Goal: Task Accomplishment & Management: Manage account settings

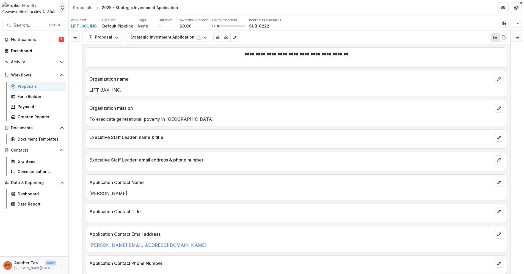
click at [61, 7] on icon "Open entity switcher" at bounding box center [63, 8] width 6 height 6
click at [43, 49] on div "[PERSON_NAME] Test Org" at bounding box center [37, 49] width 49 height 6
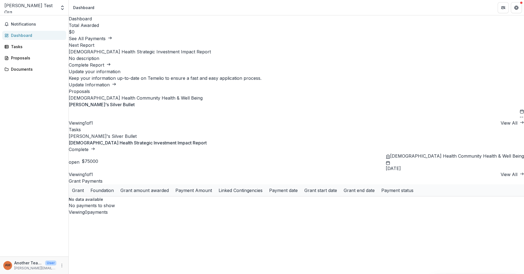
click at [112, 107] on link "[PERSON_NAME]'s Silver Bullet" at bounding box center [102, 105] width 66 height 6
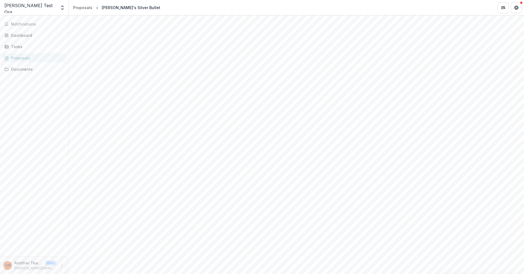
scroll to position [31, 0]
click at [62, 7] on icon "Open entity switcher" at bounding box center [63, 8] width 6 height 6
click at [61, 9] on icon "Open entity switcher" at bounding box center [63, 8] width 6 height 6
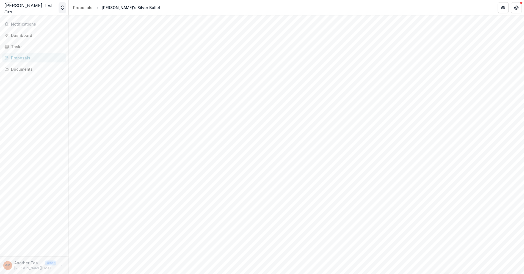
click at [61, 9] on icon "Open entity switcher" at bounding box center [63, 8] width 6 height 6
click at [45, 29] on div "[DEMOGRAPHIC_DATA] Health Community Health & Well Being" at bounding box center [40, 30] width 55 height 6
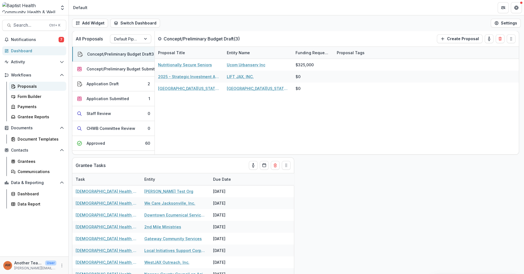
click at [32, 86] on div "Proposals" at bounding box center [40, 86] width 44 height 6
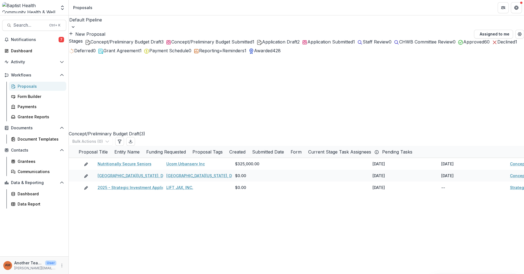
click at [292, 45] on div "Application Draft 2" at bounding box center [278, 42] width 43 height 7
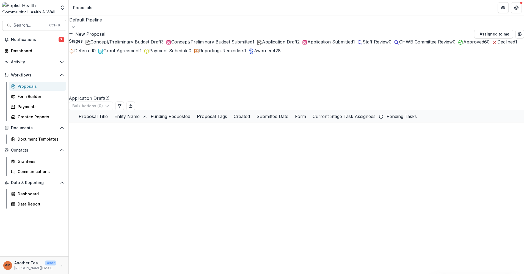
click at [343, 45] on div "Application Submitted 1" at bounding box center [328, 42] width 53 height 7
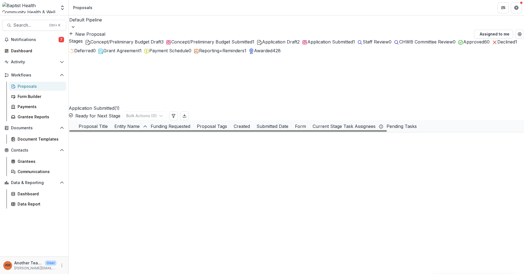
click at [147, 135] on link "Food as Medicine: Nutrition Support During [MEDICAL_DATA] Care and Survivorship" at bounding box center [179, 138] width 159 height 6
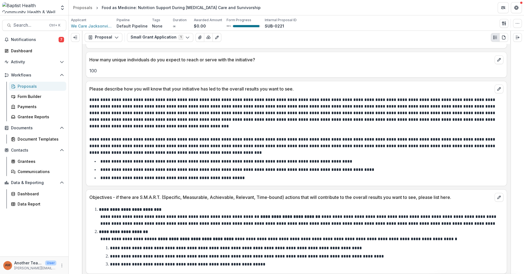
scroll to position [642, 0]
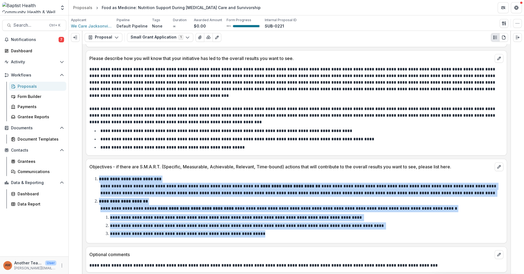
drag, startPoint x: 281, startPoint y: 234, endPoint x: 88, endPoint y: 180, distance: 200.3
click at [88, 180] on div "**********" at bounding box center [296, 206] width 421 height 65
copy ol "**********"
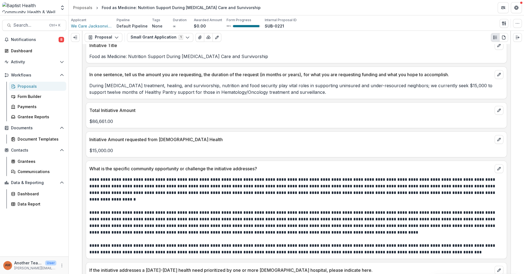
scroll to position [92, 0]
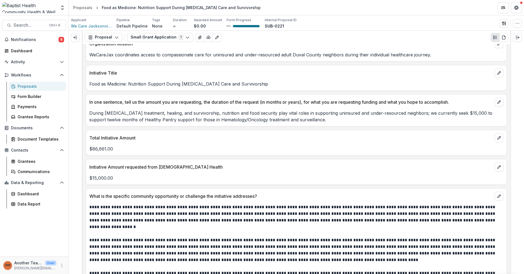
drag, startPoint x: 85, startPoint y: 85, endPoint x: 173, endPoint y: 80, distance: 87.9
click at [172, 81] on p "Food as Medicine: Nutrition Support During [MEDICAL_DATA] Care and Survivorship" at bounding box center [296, 84] width 414 height 7
drag, startPoint x: 238, startPoint y: 82, endPoint x: 87, endPoint y: 86, distance: 151.6
click at [87, 86] on div "Food as Medicine: Nutrition Support During [MEDICAL_DATA] Care and Survivorship" at bounding box center [296, 84] width 421 height 7
copy p "Food as Medicine: Nutrition Support During [MEDICAL_DATA] Care and Survivorship"
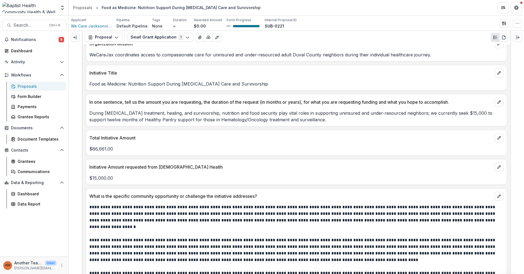
drag, startPoint x: 163, startPoint y: 117, endPoint x: 179, endPoint y: 117, distance: 16.0
click at [163, 117] on p "During cancer treatment, healing, and survivorship, nutrition and food security…" at bounding box center [296, 116] width 414 height 13
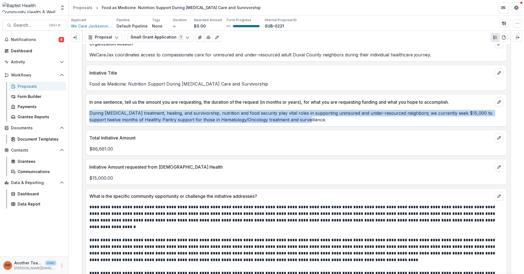
drag, startPoint x: 297, startPoint y: 119, endPoint x: 87, endPoint y: 112, distance: 210.0
click at [87, 112] on div "During cancer treatment, healing, and survivorship, nutrition and food security…" at bounding box center [296, 116] width 421 height 13
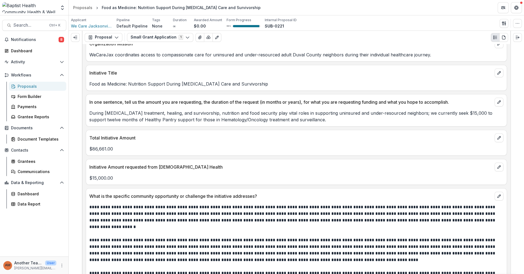
drag, startPoint x: 116, startPoint y: 114, endPoint x: 102, endPoint y: 106, distance: 15.9
click at [102, 106] on div "In one sentence, tell us the amount you are requesting, the duration of the req…" at bounding box center [296, 110] width 421 height 32
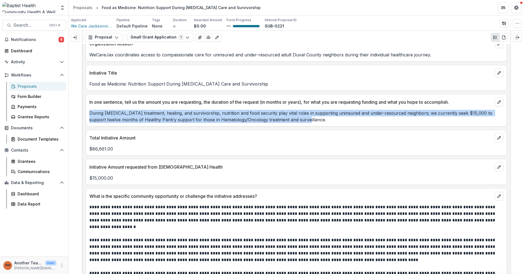
drag, startPoint x: 317, startPoint y: 118, endPoint x: 87, endPoint y: 112, distance: 230.3
click at [87, 112] on div "During cancer treatment, healing, and survivorship, nutrition and food security…" at bounding box center [296, 116] width 421 height 13
copy p "During cancer treatment, healing, and survivorship, nutrition and food security…"
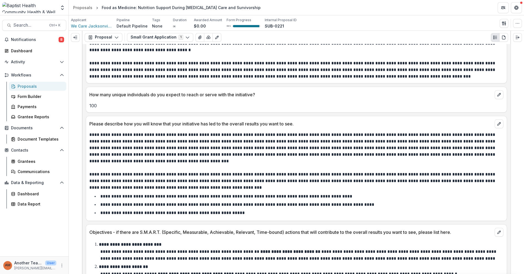
scroll to position [581, 0]
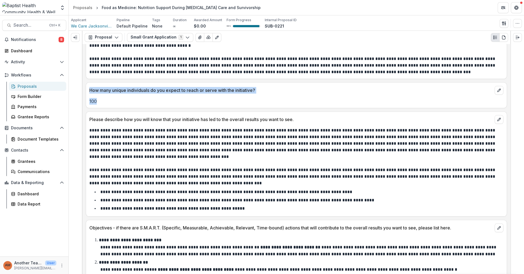
drag, startPoint x: 100, startPoint y: 100, endPoint x: 88, endPoint y: 92, distance: 13.7
click at [88, 92] on div "How many unique individuals do you expect to reach or serve with the initiative…" at bounding box center [296, 95] width 421 height 26
copy div "How many unique individuals do you expect to reach or serve with the initiative…"
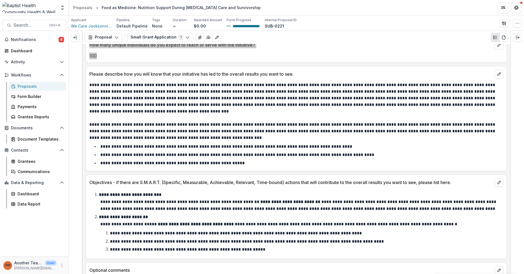
scroll to position [703, 0]
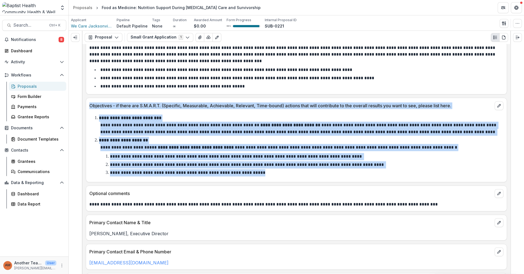
drag, startPoint x: 90, startPoint y: 103, endPoint x: 308, endPoint y: 169, distance: 227.9
click at [308, 169] on div "**********" at bounding box center [296, 140] width 421 height 84
copy div "**********"
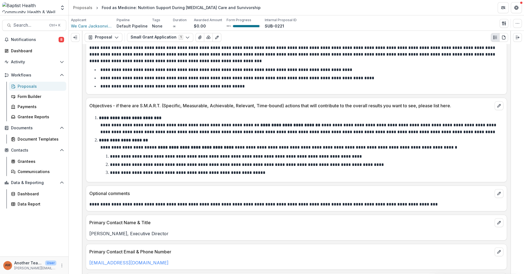
click at [164, 227] on div "Angela Strain, Executive Director" at bounding box center [296, 232] width 421 height 10
click at [519, 37] on icon "Expand right" at bounding box center [517, 37] width 4 height 4
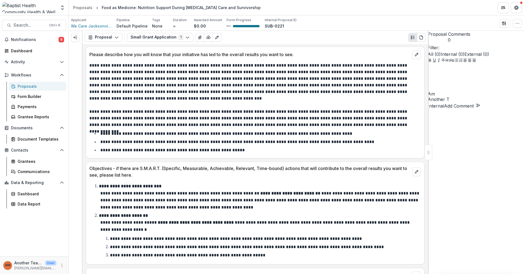
scroll to position [767, 0]
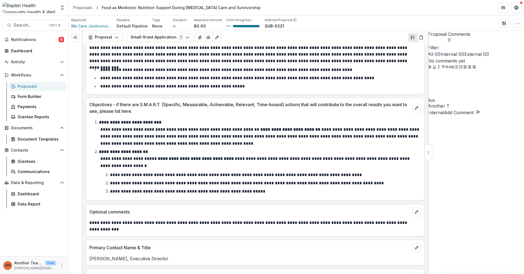
click at [444, 116] on p "Internal" at bounding box center [436, 112] width 16 height 7
click at [448, 77] on p at bounding box center [476, 74] width 96 height 7
drag, startPoint x: 454, startPoint y: 244, endPoint x: 450, endPoint y: 244, distance: 3.3
click at [450, 89] on p "**********" at bounding box center [472, 80] width 89 height 18
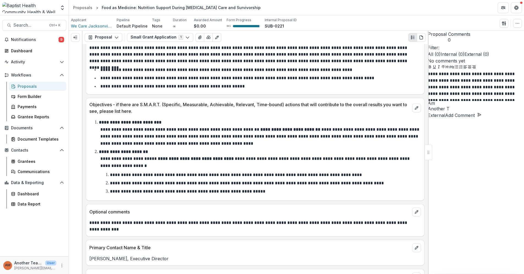
click at [482, 119] on button "Add Comment" at bounding box center [463, 115] width 36 height 7
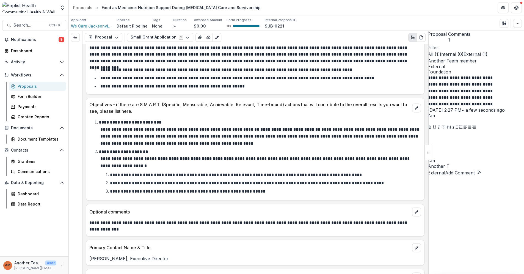
click at [21, 87] on div "Proposals" at bounding box center [40, 86] width 44 height 6
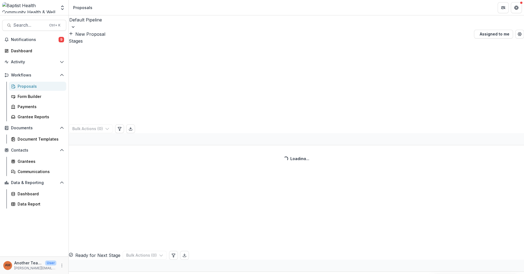
click at [105, 31] on button "New Proposal" at bounding box center [87, 34] width 37 height 7
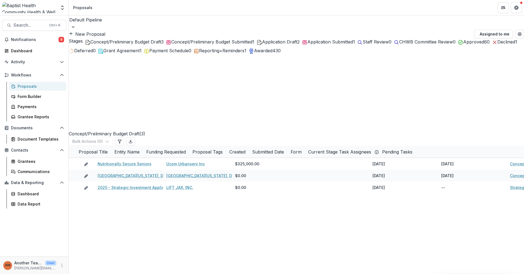
drag, startPoint x: 260, startPoint y: 72, endPoint x: 143, endPoint y: 67, distance: 117.8
type input "*****"
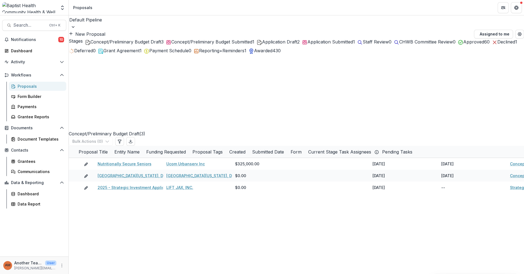
click at [293, 45] on span "Application Draft" at bounding box center [279, 42] width 35 height 6
click at [105, 31] on button "New Proposal" at bounding box center [87, 34] width 37 height 7
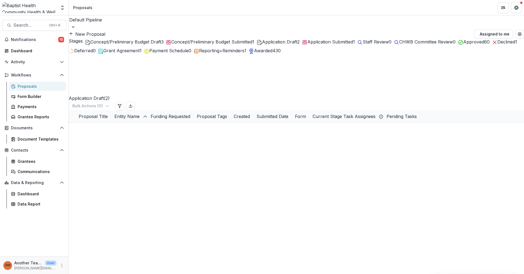
type input "****"
drag, startPoint x: 273, startPoint y: 112, endPoint x: 193, endPoint y: 107, distance: 80.7
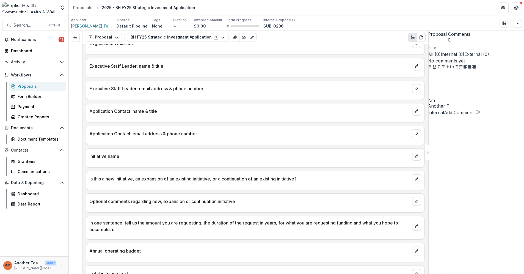
scroll to position [92, 0]
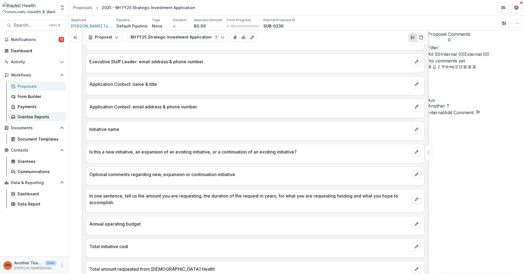
click at [34, 116] on div "Grantee Reports" at bounding box center [40, 117] width 44 height 6
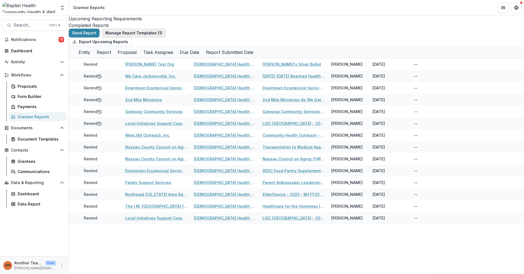
click at [136, 33] on button "Manage Report Templates ( 1 )" at bounding box center [134, 33] width 64 height 9
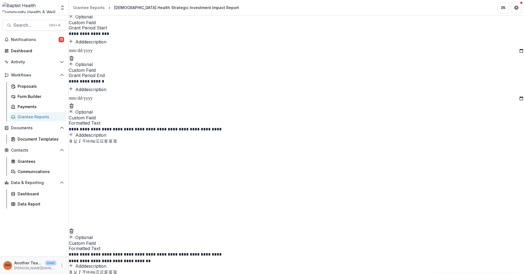
scroll to position [367, 0]
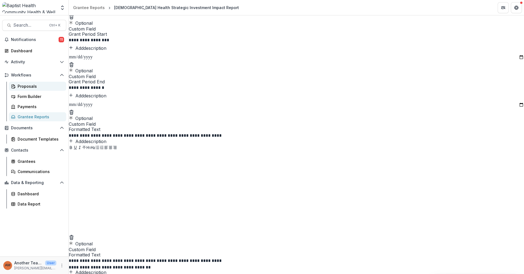
click at [28, 84] on div "Proposals" at bounding box center [40, 86] width 44 height 6
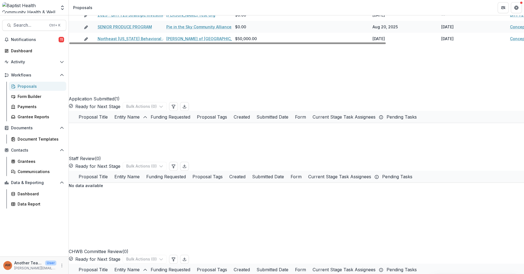
click at [31, 85] on div "Proposals" at bounding box center [40, 86] width 44 height 6
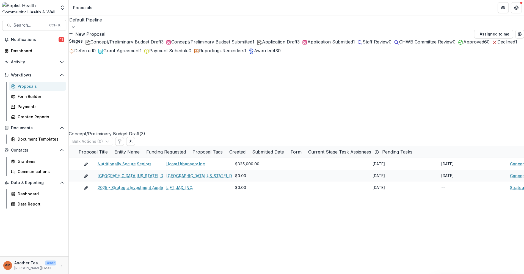
click at [289, 45] on span "Application Draft" at bounding box center [279, 42] width 35 height 6
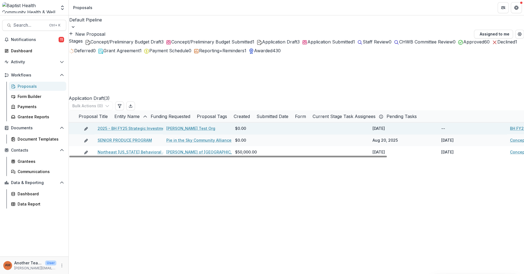
click at [135, 125] on link "2025 - BH FY25 Strategic Investment Application" at bounding box center [145, 128] width 94 height 6
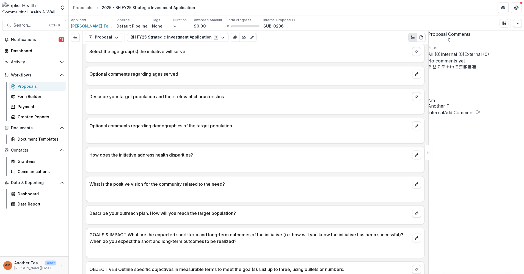
scroll to position [550, 0]
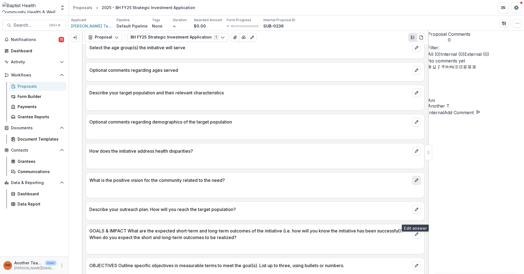
click at [415, 182] on icon "edit" at bounding box center [416, 180] width 3 height 3
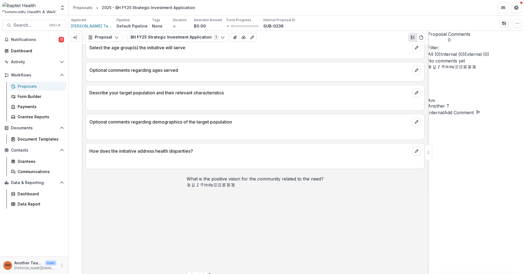
click at [204, 247] on div at bounding box center [255, 230] width 137 height 83
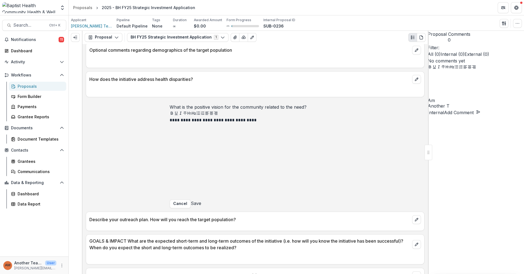
scroll to position [733, 0]
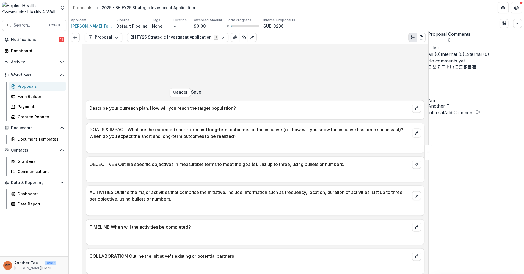
click at [201, 95] on button "Save" at bounding box center [196, 92] width 10 height 7
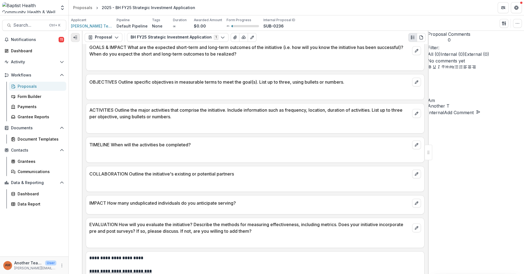
click at [76, 36] on icon "Expand left" at bounding box center [75, 37] width 4 height 4
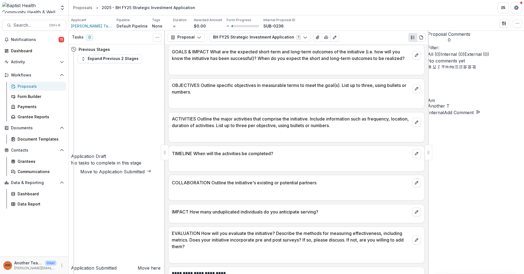
select select "**********"
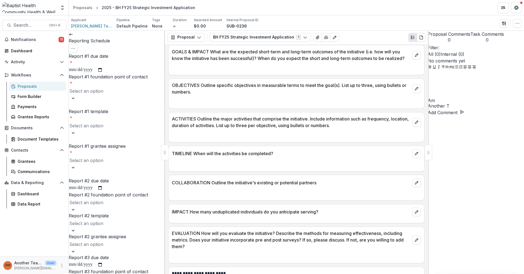
click at [81, 66] on input "Report #1 due date *" at bounding box center [86, 69] width 34 height 7
click at [150, 95] on div at bounding box center [117, 98] width 96 height 6
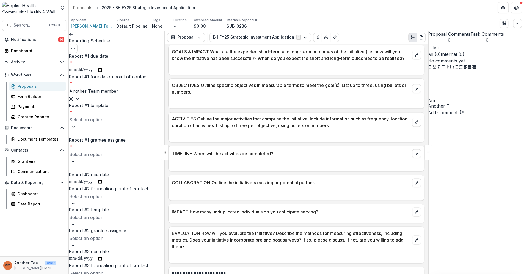
click at [101, 119] on div at bounding box center [116, 120] width 95 height 8
click at [98, 274] on div "[DEMOGRAPHIC_DATA] Health Strategic Investment Impact Report" at bounding box center [262, 277] width 524 height 7
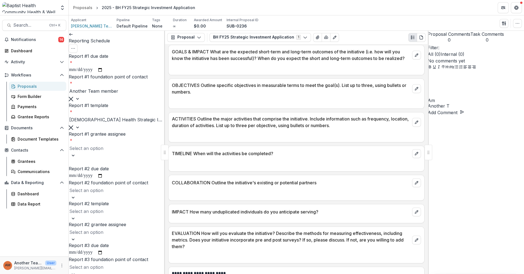
drag, startPoint x: 89, startPoint y: 62, endPoint x: 89, endPoint y: 65, distance: 2.8
click at [89, 66] on input "**********" at bounding box center [86, 69] width 34 height 7
type input "**********"
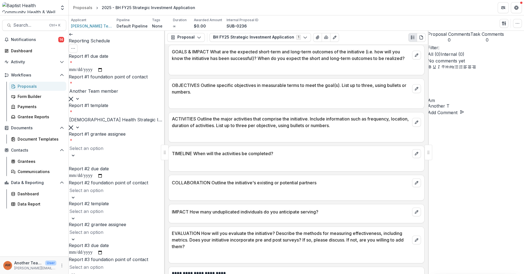
click at [85, 144] on div at bounding box center [116, 148] width 95 height 8
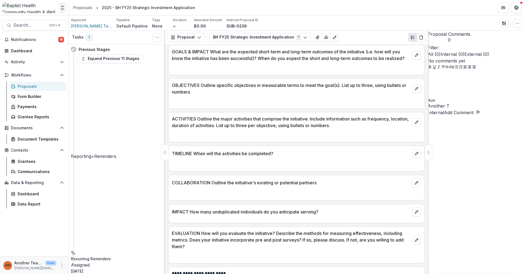
click at [60, 9] on icon "Open entity switcher" at bounding box center [63, 8] width 6 height 6
click at [73, 30] on polyline at bounding box center [73, 29] width 2 height 1
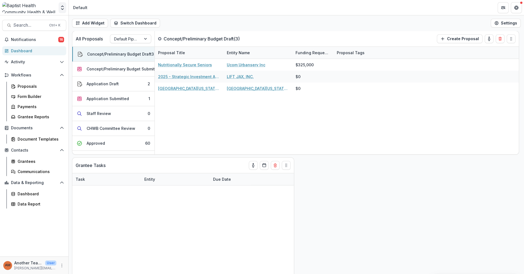
click at [63, 6] on icon "Open entity switcher" at bounding box center [63, 8] width 6 height 6
click at [34, 50] on div "[PERSON_NAME] Test Org" at bounding box center [37, 49] width 49 height 6
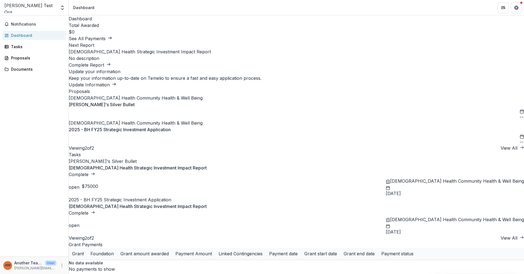
click at [95, 210] on link "Complete" at bounding box center [82, 213] width 26 height 6
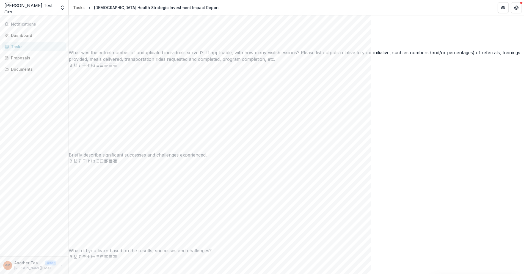
scroll to position [458, 0]
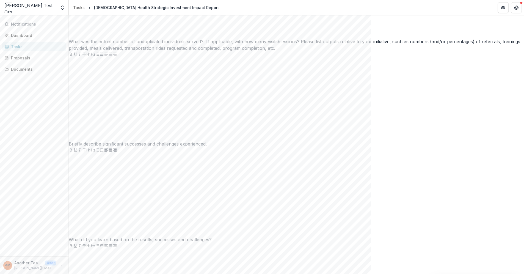
click at [62, 7] on icon "Open entity switcher" at bounding box center [63, 8] width 6 height 6
click at [44, 29] on div "[DEMOGRAPHIC_DATA] Health Community Health & Well Being" at bounding box center [40, 30] width 55 height 6
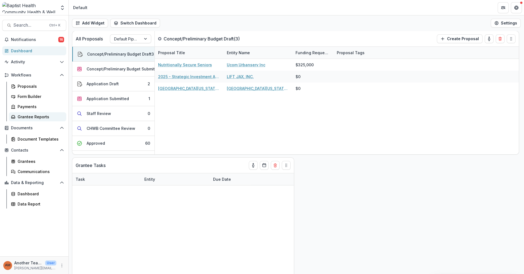
click at [33, 115] on div "Grantee Reports" at bounding box center [40, 117] width 44 height 6
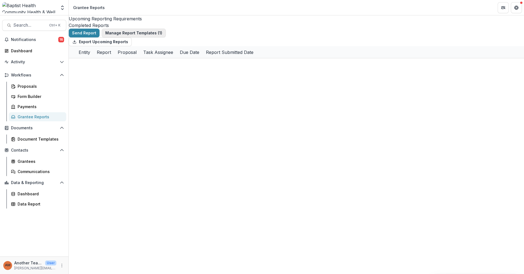
click at [131, 33] on button "Manage Report Templates ( 1 )" at bounding box center [134, 33] width 64 height 9
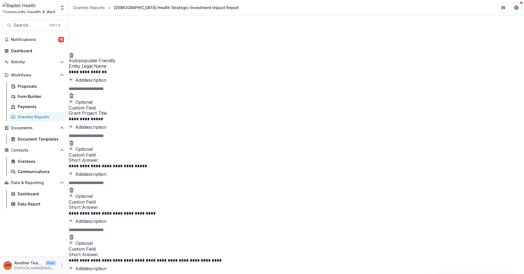
scroll to position [31, 0]
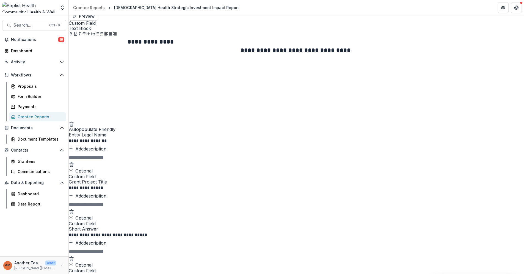
click at [29, 116] on div "Grantee Reports" at bounding box center [40, 117] width 44 height 6
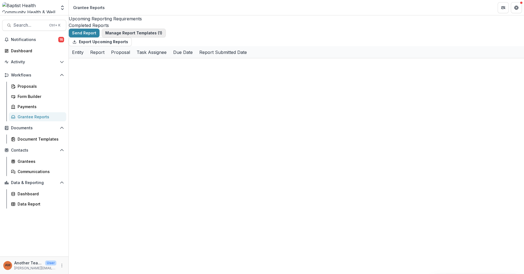
click at [141, 35] on button "Manage Report Templates ( 1 )" at bounding box center [134, 33] width 64 height 9
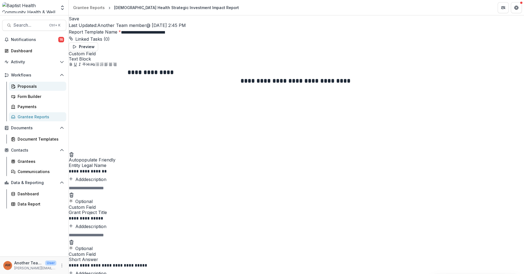
click at [35, 86] on div "Proposals" at bounding box center [40, 86] width 44 height 6
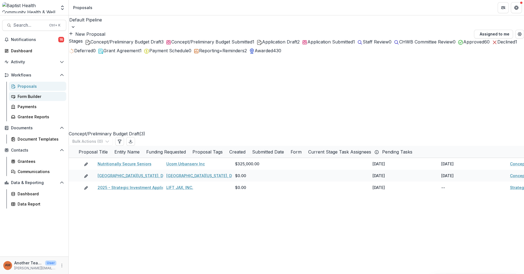
click at [32, 96] on div "Form Builder" at bounding box center [40, 97] width 44 height 6
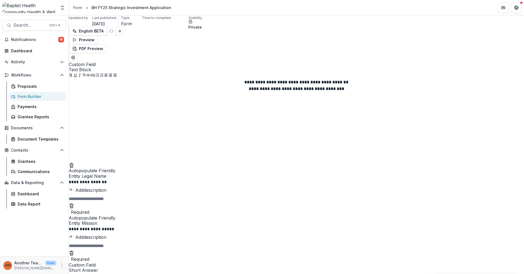
drag, startPoint x: 303, startPoint y: 6, endPoint x: 86, endPoint y: 24, distance: 217.2
click at [48, 32] on div "**********" at bounding box center [262, 137] width 524 height 274
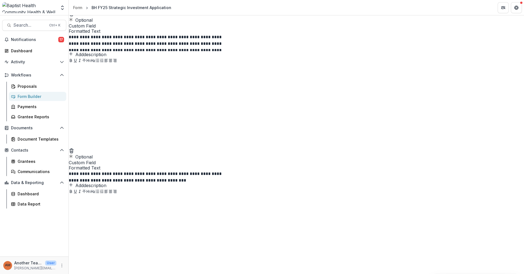
scroll to position [3683, 0]
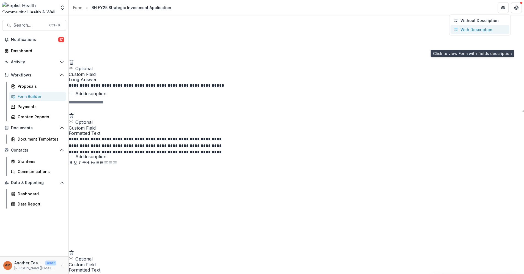
click at [477, 32] on p "With Description" at bounding box center [476, 30] width 32 height 6
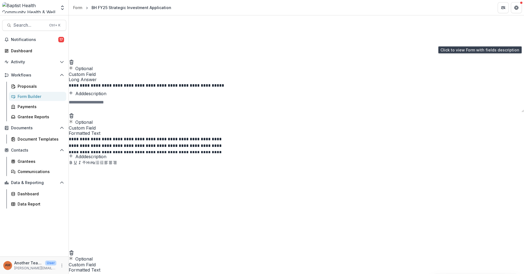
click at [515, 8] on icon "Close" at bounding box center [516, 6] width 3 height 3
click at [31, 86] on div "Proposals" at bounding box center [40, 86] width 44 height 6
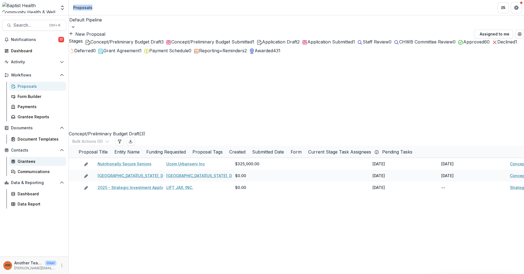
click at [28, 161] on div "Grantees" at bounding box center [40, 161] width 44 height 6
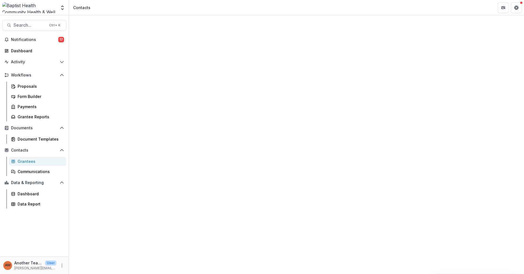
click at [107, 94] on span "Sort Ascending" at bounding box center [99, 97] width 32 height 7
click at [136, 15] on div "Foundations Baptist Health Community Health & Well Being Nonprofits Jennifer Te…" at bounding box center [262, 7] width 524 height 15
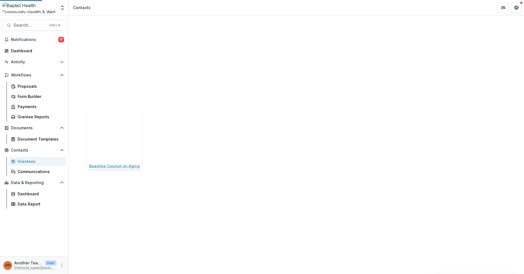
drag, startPoint x: 219, startPoint y: 103, endPoint x: 268, endPoint y: 109, distance: 49.6
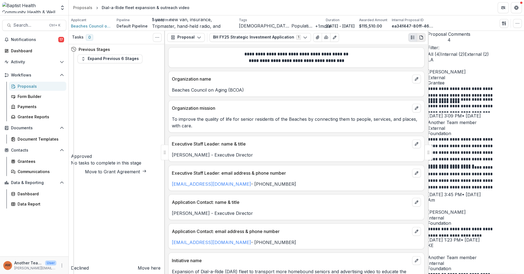
click at [421, 39] on icon "PDF view" at bounding box center [421, 37] width 3 height 4
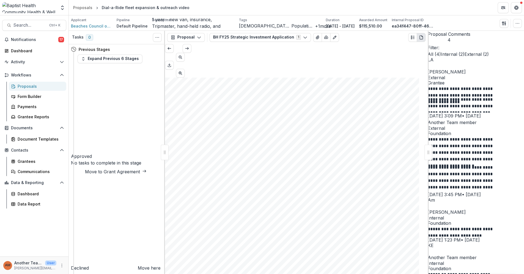
scroll to position [397, 0]
click at [30, 86] on div "Proposals" at bounding box center [40, 86] width 44 height 6
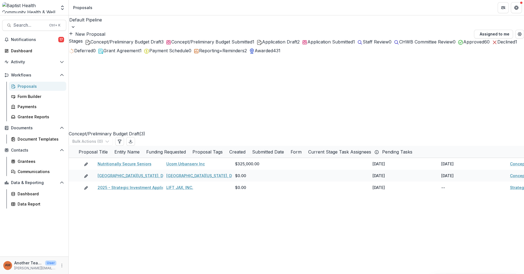
click at [463, 45] on span "Approved" at bounding box center [473, 42] width 21 height 6
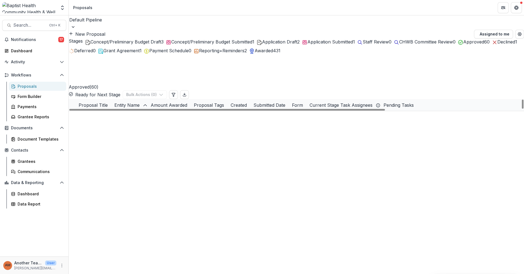
scroll to position [61, 0]
click at [137, 209] on link "Garden Staff Compensation" at bounding box center [127, 212] width 54 height 6
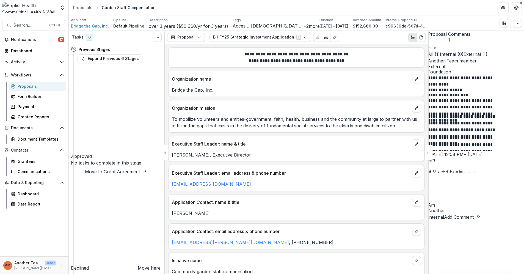
click at [32, 85] on div "Proposals" at bounding box center [40, 86] width 44 height 6
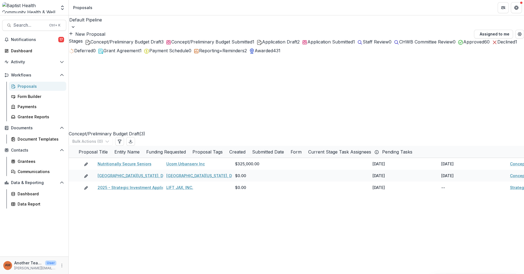
click at [463, 45] on span "Approved" at bounding box center [473, 42] width 21 height 6
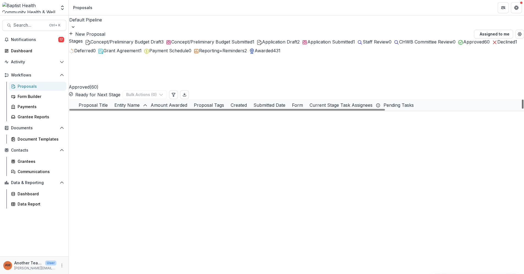
scroll to position [441, 0]
drag, startPoint x: 520, startPoint y: 89, endPoint x: 515, endPoint y: 147, distance: 57.9
click at [522, 109] on div at bounding box center [523, 104] width 2 height 9
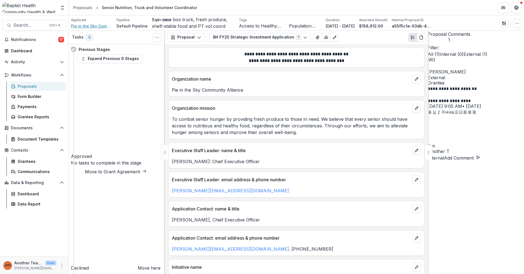
click at [93, 25] on span "Pie in the Sky Community Alliance" at bounding box center [91, 26] width 41 height 6
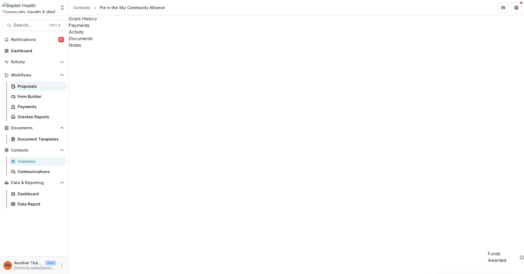
click at [35, 87] on div "Proposals" at bounding box center [40, 86] width 44 height 6
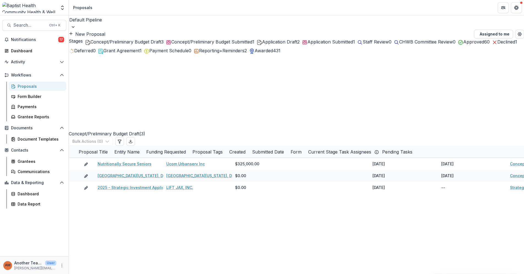
click at [463, 45] on span "Approved" at bounding box center [473, 42] width 21 height 6
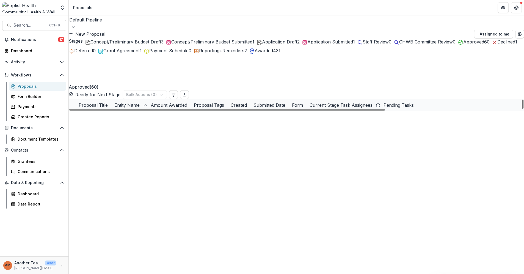
scroll to position [529, 0]
drag, startPoint x: 519, startPoint y: 89, endPoint x: 520, endPoint y: 158, distance: 69.3
click at [522, 109] on div at bounding box center [523, 104] width 2 height 9
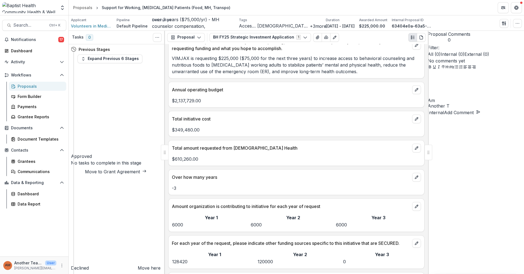
scroll to position [489, 0]
click at [20, 87] on div "Proposals" at bounding box center [40, 86] width 44 height 6
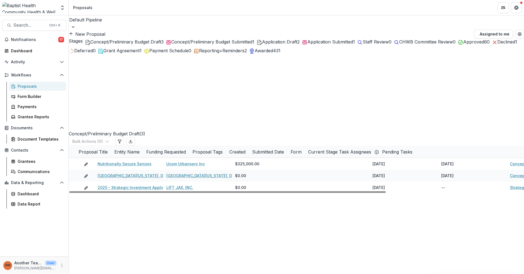
click at [463, 45] on span "Approved" at bounding box center [473, 42] width 21 height 6
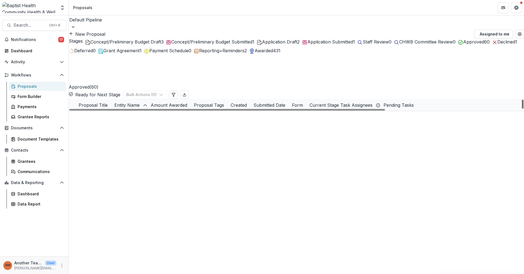
scroll to position [623, 0]
drag, startPoint x: 520, startPoint y: 116, endPoint x: 513, endPoint y: 186, distance: 70.8
click at [522, 109] on div at bounding box center [523, 104] width 2 height 9
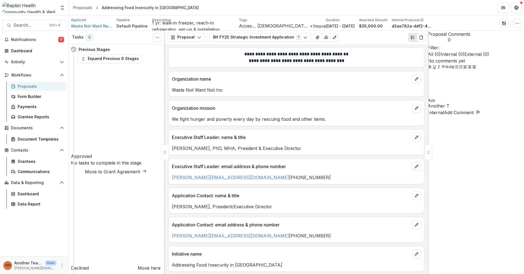
click at [23, 86] on div "Proposals" at bounding box center [40, 86] width 44 height 6
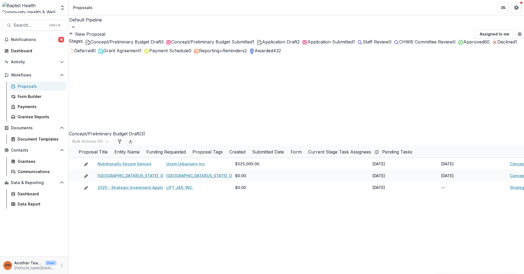
click at [463, 45] on span "Approved" at bounding box center [473, 42] width 21 height 6
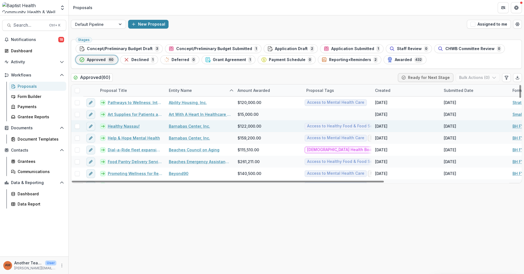
click at [132, 127] on link "Healthy Nassau!" at bounding box center [124, 126] width 32 height 6
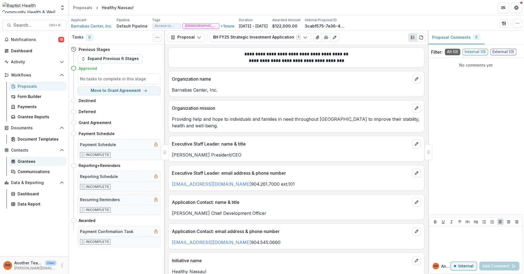
drag, startPoint x: 21, startPoint y: 161, endPoint x: 23, endPoint y: 160, distance: 3.1
click at [21, 161] on div "Grantees" at bounding box center [40, 161] width 44 height 6
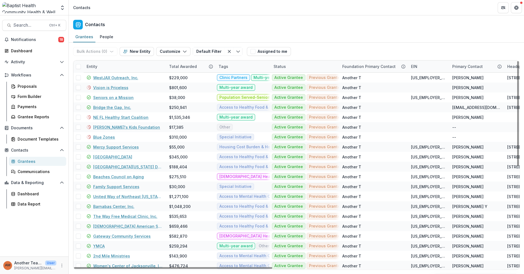
click at [125, 65] on div "Entity" at bounding box center [124, 67] width 83 height 12
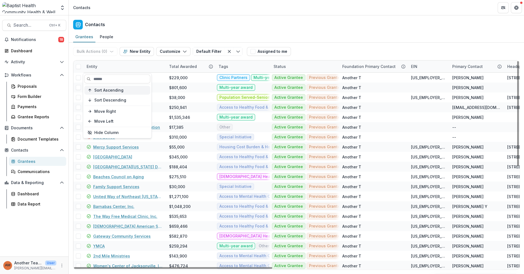
click at [112, 88] on span "Sort Ascending" at bounding box center [108, 90] width 29 height 5
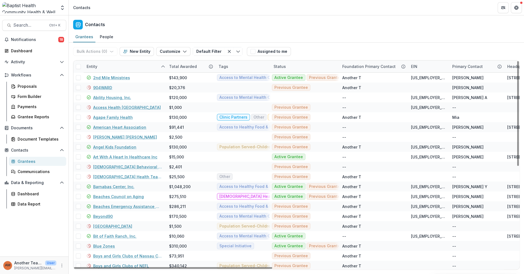
click at [149, 26] on div "Contacts" at bounding box center [296, 23] width 455 height 16
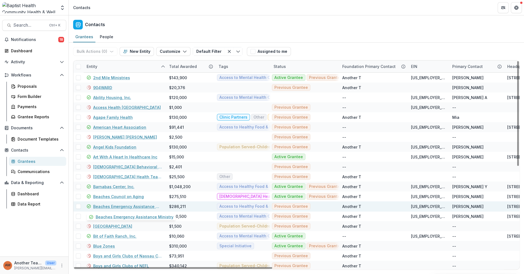
click at [134, 205] on link "Beaches Emergency Assistance Ministry" at bounding box center [127, 207] width 69 height 6
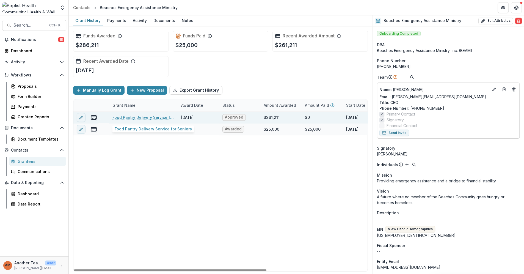
click at [145, 116] on link "Food Pantry Delivery Service for Seniors" at bounding box center [143, 117] width 62 height 6
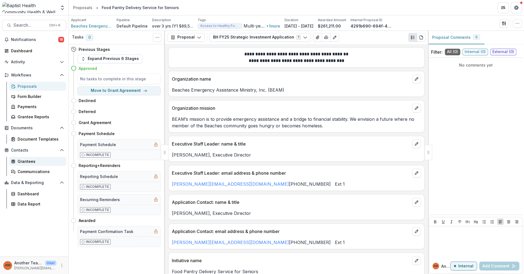
click at [22, 161] on div "Grantees" at bounding box center [40, 161] width 44 height 6
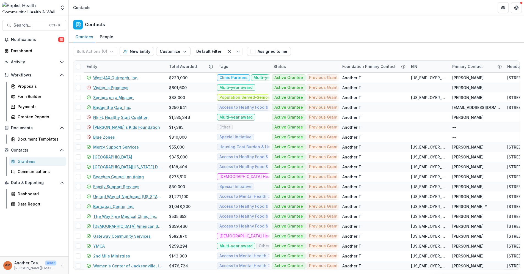
click at [101, 64] on div "Entity" at bounding box center [124, 67] width 83 height 12
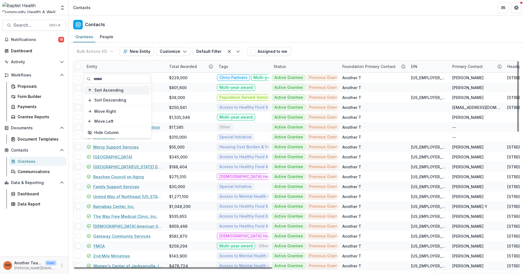
click at [100, 88] on span "Sort Ascending" at bounding box center [108, 90] width 29 height 5
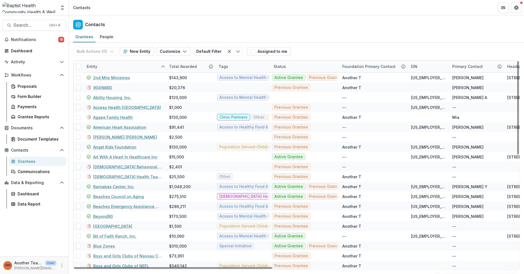
click at [150, 29] on div "Contacts" at bounding box center [296, 23] width 455 height 16
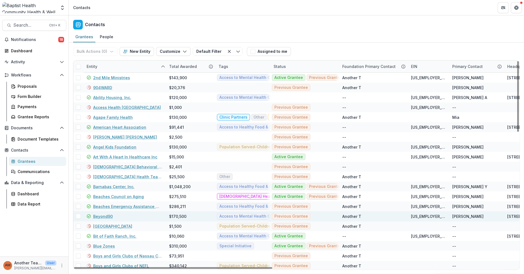
click at [106, 215] on link "Beyond90" at bounding box center [103, 216] width 20 height 6
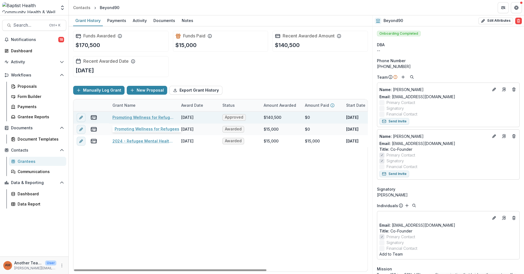
click at [131, 117] on link "Promoting Wellness for Refugees" at bounding box center [143, 117] width 62 height 6
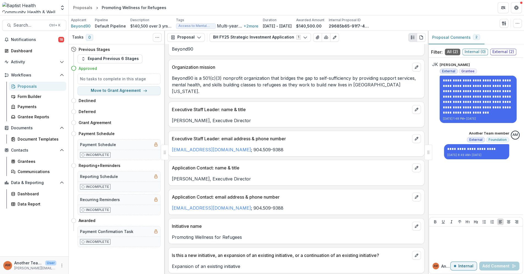
scroll to position [31, 0]
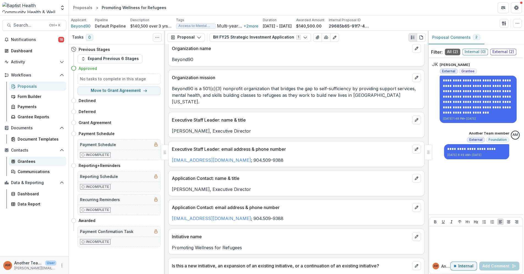
click at [23, 161] on div "Grantees" at bounding box center [40, 161] width 44 height 6
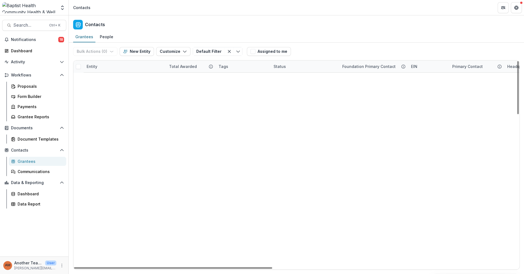
click at [95, 67] on div "Entity" at bounding box center [91, 67] width 17 height 6
click at [104, 89] on span "Sort Ascending" at bounding box center [108, 90] width 29 height 5
click at [163, 6] on header "Contacts" at bounding box center [296, 7] width 455 height 15
drag, startPoint x: 165, startPoint y: 65, endPoint x: 222, endPoint y: 72, distance: 57.0
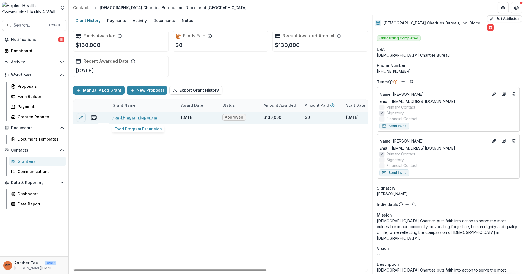
click at [141, 117] on link "Food Program Expansion" at bounding box center [135, 117] width 47 height 6
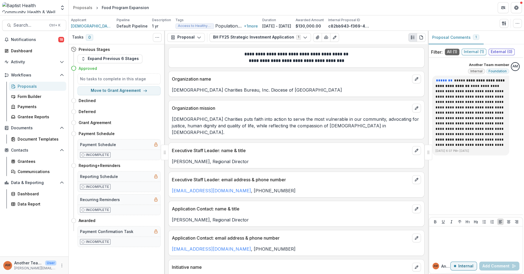
click at [21, 87] on div "Proposals" at bounding box center [40, 86] width 44 height 6
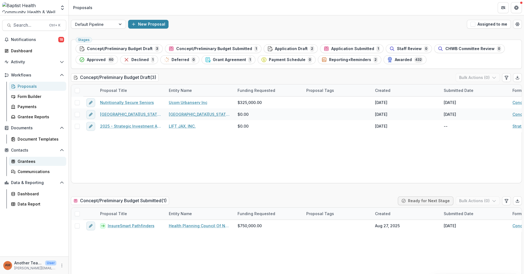
click at [17, 161] on link "Grantees" at bounding box center [37, 161] width 57 height 9
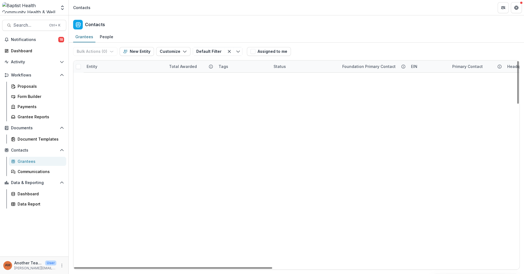
click at [109, 67] on div "Entity" at bounding box center [124, 67] width 83 height 12
click at [100, 92] on span "Sort Ascending" at bounding box center [108, 90] width 29 height 5
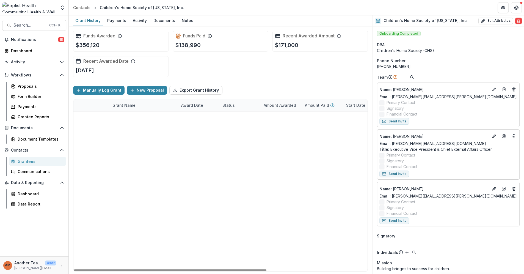
click at [147, 119] on link "Community Partnership School: [PERSON_NAME] Jr High" at bounding box center [143, 117] width 62 height 6
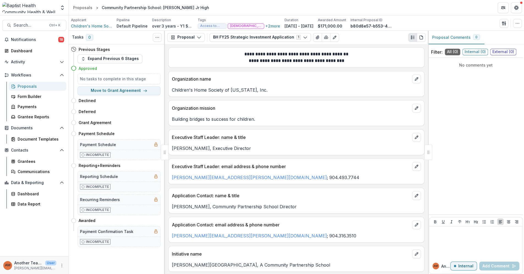
click at [32, 87] on div "Proposals" at bounding box center [40, 86] width 44 height 6
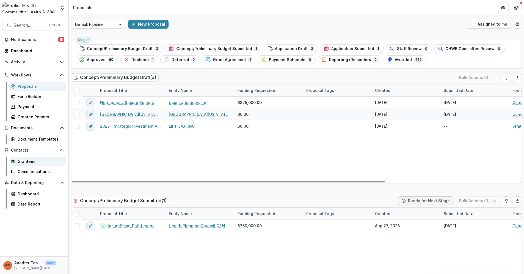
click at [29, 160] on div "Grantees" at bounding box center [40, 161] width 44 height 6
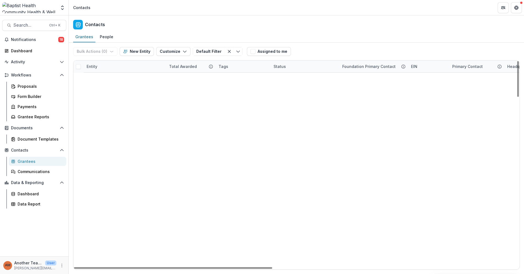
click at [102, 64] on div "Entity" at bounding box center [124, 67] width 83 height 12
click at [102, 89] on span "Sort Ascending" at bounding box center [108, 90] width 29 height 5
click at [172, 1] on header "Contacts" at bounding box center [296, 7] width 455 height 15
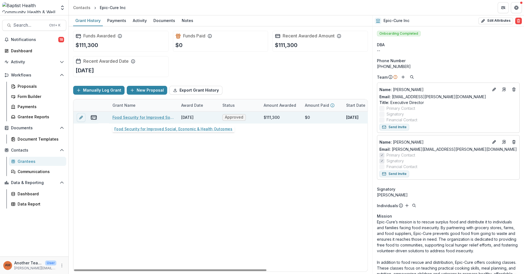
click at [137, 117] on link "Food Security for Improved Social, Economic & Health Outcomes" at bounding box center [143, 117] width 62 height 6
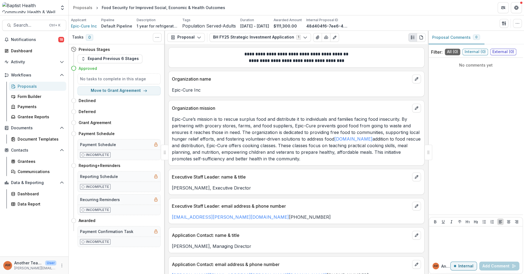
click at [23, 89] on div "Proposals" at bounding box center [40, 86] width 44 height 6
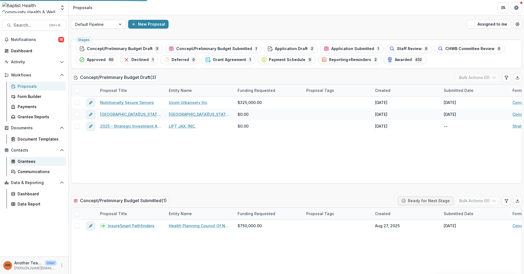
click at [22, 162] on div "Grantees" at bounding box center [40, 161] width 44 height 6
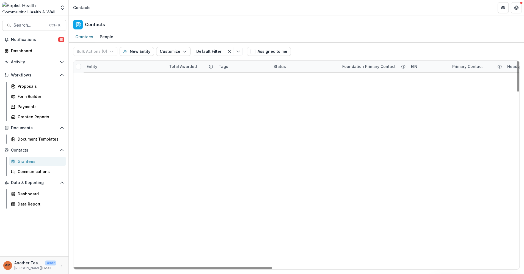
click at [109, 65] on div "Entity" at bounding box center [124, 67] width 83 height 12
click at [104, 89] on span "Sort Ascending" at bounding box center [108, 90] width 29 height 5
click at [105, 61] on div "Entity" at bounding box center [124, 67] width 83 height 12
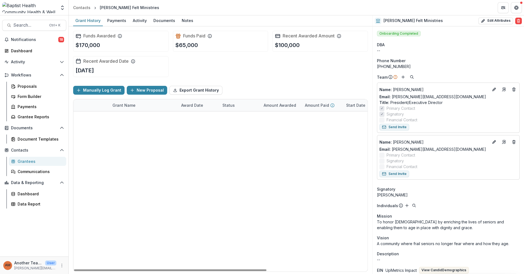
click at [138, 116] on link "Transportation Program" at bounding box center [135, 117] width 46 height 6
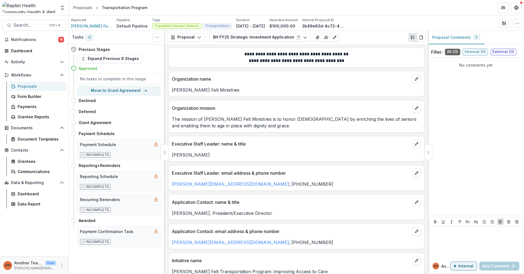
click at [29, 86] on div "Proposals" at bounding box center [40, 86] width 44 height 6
click at [27, 158] on div "Grantees" at bounding box center [40, 161] width 44 height 6
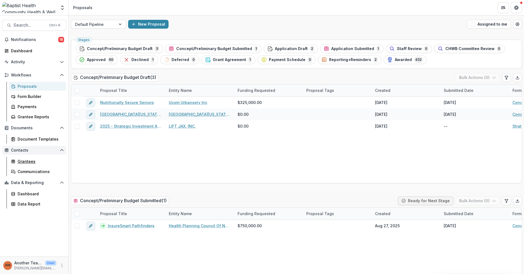
click at [30, 160] on div "Grantees" at bounding box center [40, 161] width 44 height 6
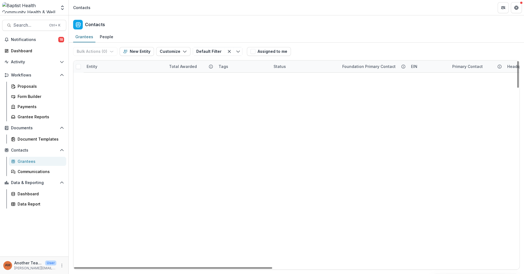
click at [98, 67] on div "Entity" at bounding box center [91, 67] width 17 height 6
click at [99, 80] on input at bounding box center [117, 79] width 66 height 9
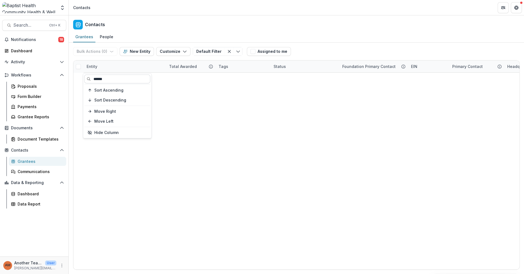
type input "******"
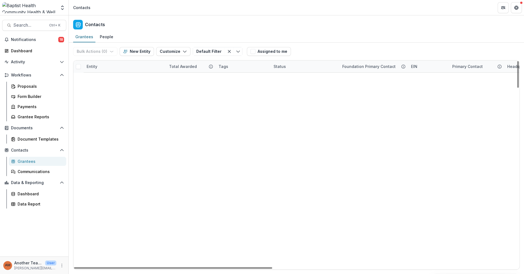
click at [104, 65] on div "Entity" at bounding box center [124, 67] width 83 height 12
click at [101, 90] on span "Sort Ascending" at bounding box center [108, 90] width 29 height 5
click at [110, 60] on div "Bulk Actions ( 0 ) Send Email Create Proposals Create Tasks New Entity Customiz…" at bounding box center [159, 52] width 172 height 18
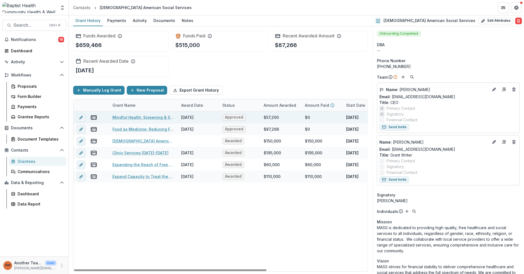
click at [138, 120] on link "Mindful Health: Screening & Support Initiative" at bounding box center [143, 117] width 62 height 6
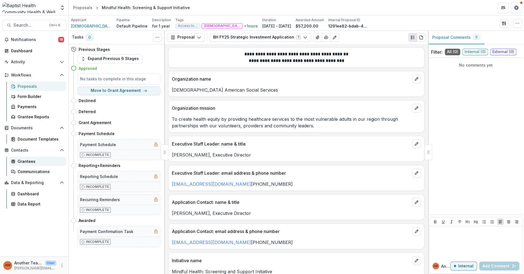
click at [24, 162] on div "Grantees" at bounding box center [40, 161] width 44 height 6
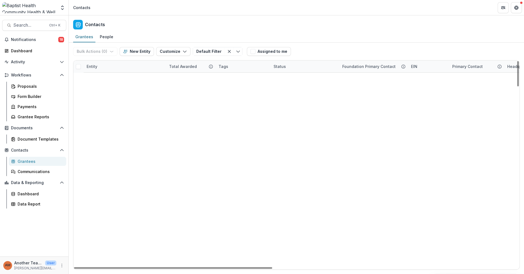
click at [97, 66] on div "Entity" at bounding box center [91, 67] width 17 height 6
click at [97, 90] on span "Sort Ascending" at bounding box center [108, 90] width 29 height 5
click at [179, 2] on header "Contacts" at bounding box center [296, 7] width 455 height 15
drag, startPoint x: 518, startPoint y: 69, endPoint x: 516, endPoint y: 222, distance: 152.7
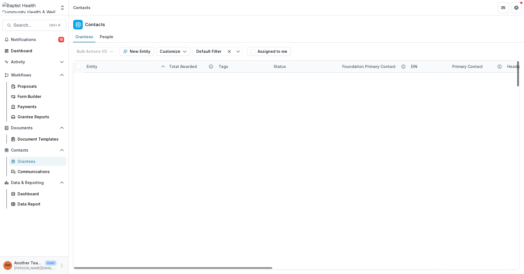
click at [517, 86] on div at bounding box center [518, 73] width 2 height 25
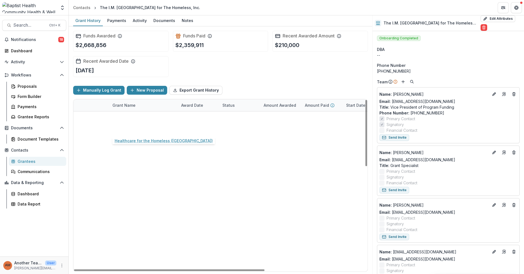
click at [128, 130] on link "Healthcare for the Homeless ([GEOGRAPHIC_DATA])" at bounding box center [143, 129] width 62 height 6
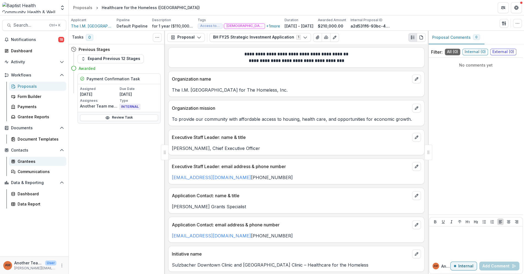
click at [30, 160] on div "Grantees" at bounding box center [40, 161] width 44 height 6
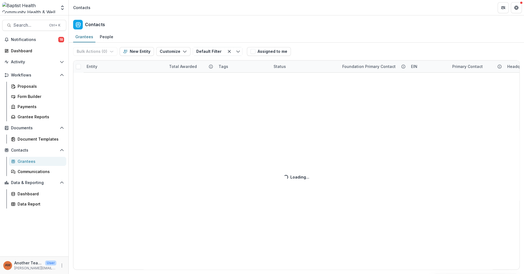
click at [95, 68] on div "Bulk Actions ( 0 ) Send Email Create Proposals Create Tasks New Entity Customiz…" at bounding box center [296, 158] width 455 height 231
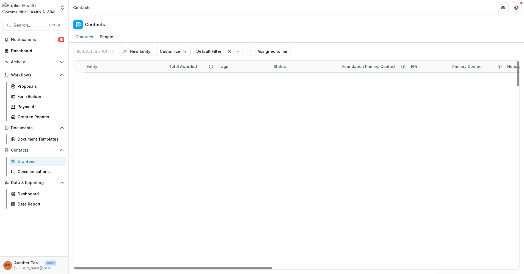
click at [95, 67] on div "Entity" at bounding box center [91, 67] width 17 height 6
click at [99, 78] on input at bounding box center [117, 79] width 66 height 9
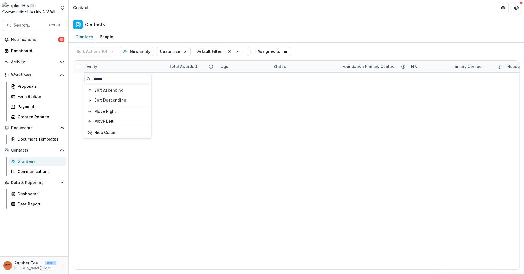
type input "******"
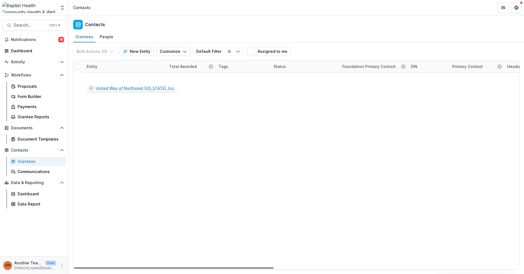
click at [99, 76] on link "United Way of Northeast [US_STATE], Inc." at bounding box center [127, 78] width 69 height 6
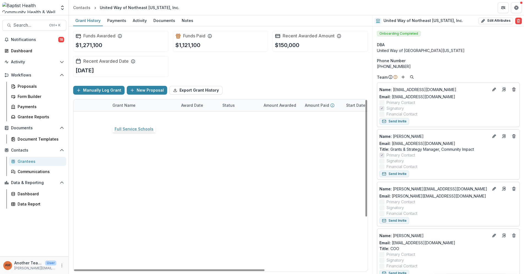
click at [129, 115] on link "Full Service Schools" at bounding box center [131, 117] width 39 height 6
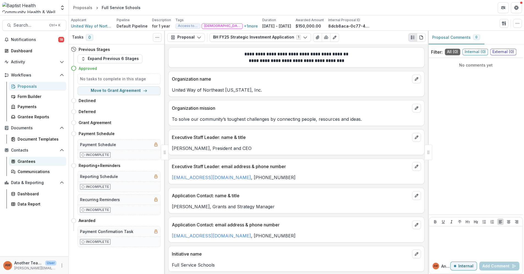
click at [23, 163] on div "Grantees" at bounding box center [40, 161] width 44 height 6
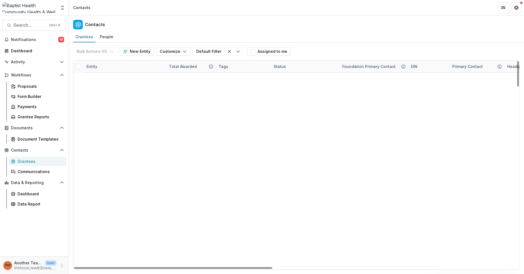
click at [90, 67] on div "Entity" at bounding box center [91, 67] width 17 height 6
click at [97, 79] on input at bounding box center [117, 79] width 66 height 9
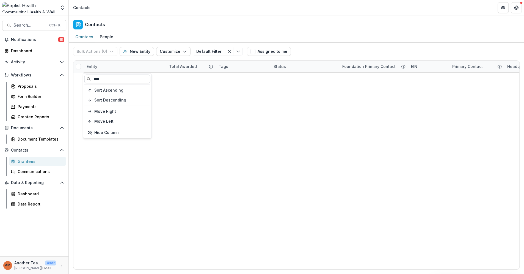
type input "****"
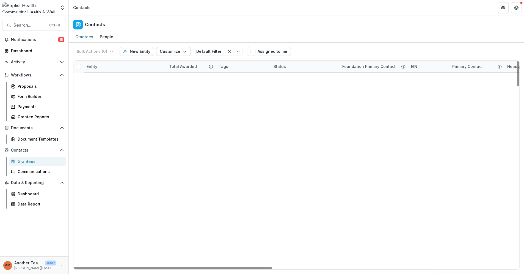
click at [97, 66] on div "Entity" at bounding box center [91, 67] width 17 height 6
click at [96, 77] on input at bounding box center [117, 79] width 66 height 9
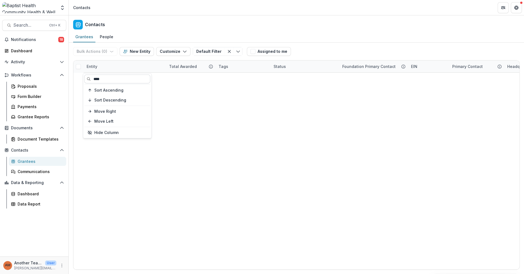
type input "****"
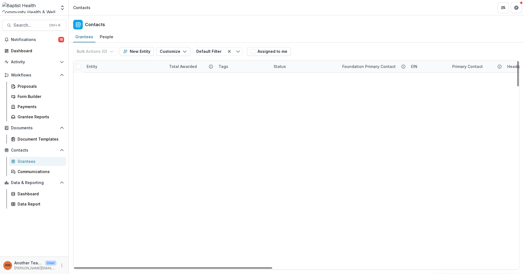
click at [94, 66] on div "Entity" at bounding box center [91, 67] width 17 height 6
click at [97, 79] on input at bounding box center [117, 79] width 66 height 9
type input "****"
click at [154, 73] on div "Where is the Sunshine $100 Previous Grantee Another T -- Organization Here Tomo…" at bounding box center [296, 73] width 446 height 0
click at [111, 87] on link "Here [DATE] Inc." at bounding box center [108, 88] width 31 height 6
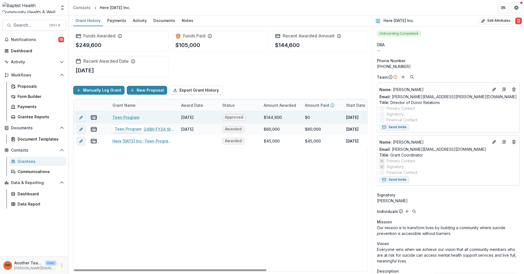
click at [129, 115] on link "Teen Program" at bounding box center [125, 117] width 27 height 6
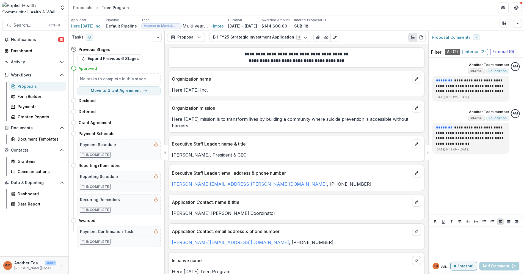
click at [26, 88] on div "Proposals" at bounding box center [40, 86] width 44 height 6
click at [23, 159] on div "Grantees" at bounding box center [40, 161] width 44 height 6
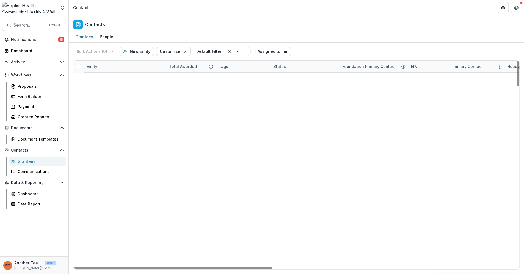
click at [92, 65] on div "Entity" at bounding box center [91, 67] width 17 height 6
click at [98, 77] on input at bounding box center [117, 79] width 66 height 9
type input "****"
click at [189, 73] on div "Hope Street Inc. $20,000 Other Previous Grantee Another T -- Organization Hope …" at bounding box center [296, 73] width 446 height 0
click at [105, 87] on link "Hope Haven Association Inc" at bounding box center [120, 88] width 54 height 6
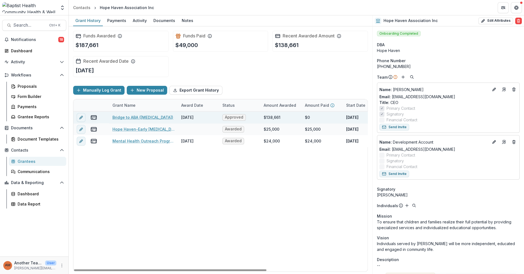
click at [144, 117] on link "Bridge to ABA ([MEDICAL_DATA])" at bounding box center [142, 117] width 61 height 6
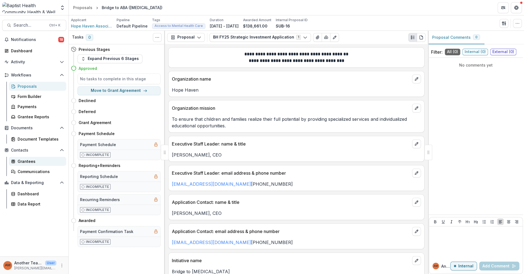
click at [25, 162] on div "Grantees" at bounding box center [40, 161] width 44 height 6
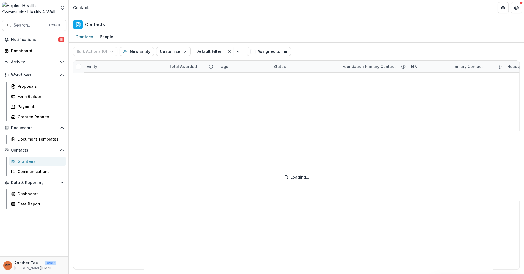
click at [91, 66] on div "Entity" at bounding box center [91, 67] width 17 height 6
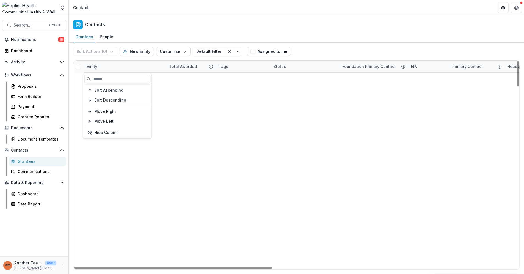
click at [94, 77] on input at bounding box center [117, 79] width 66 height 9
type input "****"
click at [171, 77] on div "$475,677" at bounding box center [178, 78] width 18 height 6
click at [112, 79] on link "NAMI Jacksonville Florida, Inc." at bounding box center [127, 78] width 68 height 6
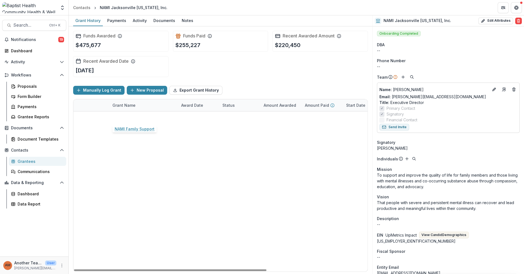
click at [130, 118] on link "NAMI Family Support" at bounding box center [132, 117] width 40 height 6
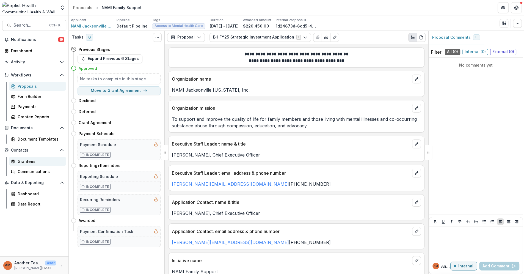
click at [21, 161] on div "Grantees" at bounding box center [40, 161] width 44 height 6
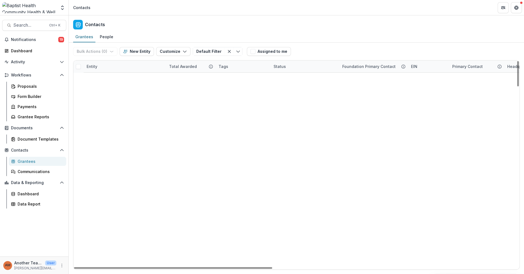
click at [95, 65] on div "Entity" at bounding box center [91, 67] width 17 height 6
click at [97, 77] on input at bounding box center [117, 79] width 66 height 9
type input "****"
click at [171, 78] on div "$345,000" at bounding box center [178, 78] width 18 height 6
click at [103, 78] on link "[GEOGRAPHIC_DATA]" at bounding box center [112, 78] width 39 height 6
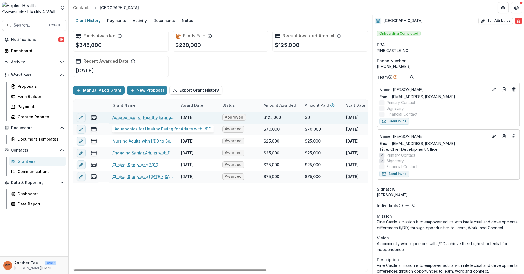
click at [150, 117] on link "Aquaponics for Healthy Eating for Adults with I/DD" at bounding box center [143, 117] width 62 height 6
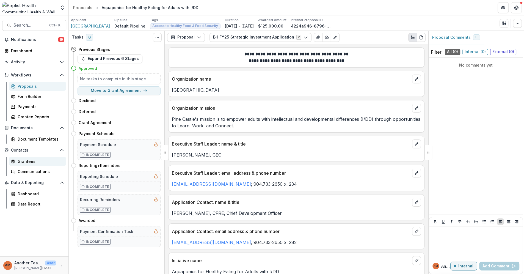
click at [28, 161] on div "Grantees" at bounding box center [40, 161] width 44 height 6
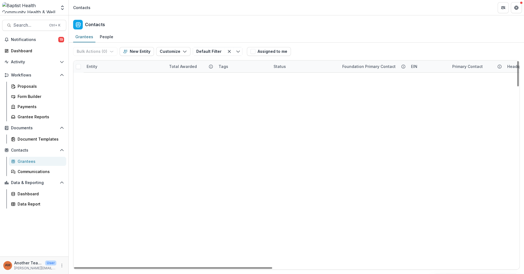
click at [92, 66] on div "Entity" at bounding box center [91, 67] width 17 height 6
click at [98, 79] on input at bounding box center [117, 79] width 66 height 9
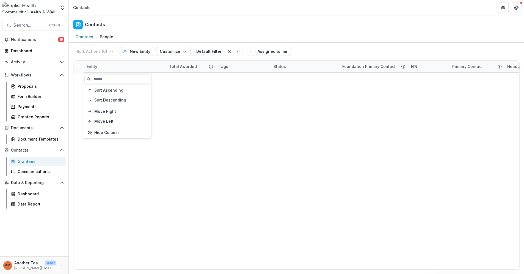
type input "*"
type input "******"
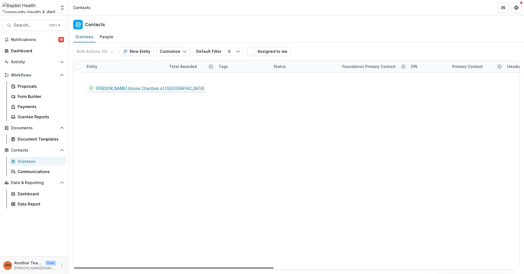
click at [126, 78] on link "Ronald McDonald House Charities of Jacksonville" at bounding box center [127, 78] width 69 height 6
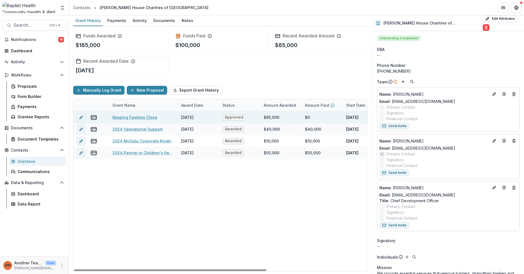
click at [134, 117] on link "Keeping Families Close" at bounding box center [134, 117] width 45 height 6
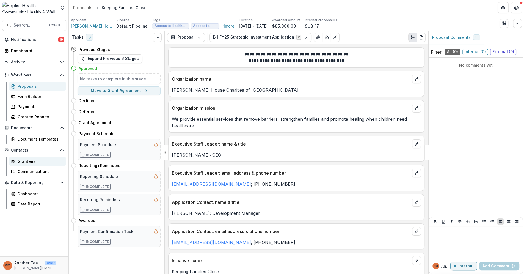
click at [26, 160] on div "Grantees" at bounding box center [40, 161] width 44 height 6
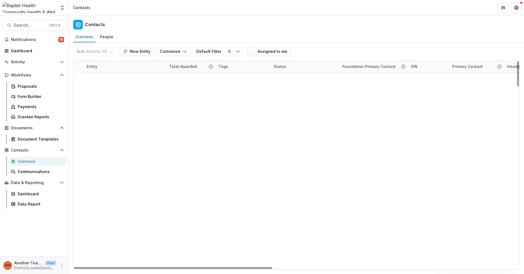
click at [107, 67] on div "Entity" at bounding box center [124, 67] width 83 height 12
click at [104, 87] on button "Sort Ascending" at bounding box center [117, 90] width 66 height 9
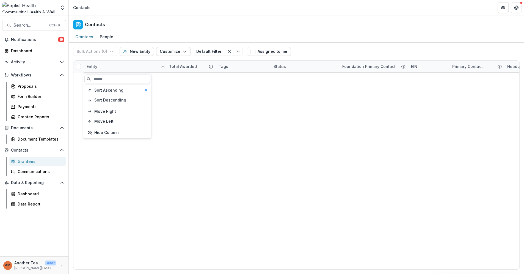
click at [101, 80] on input at bounding box center [117, 79] width 66 height 9
type input "****"
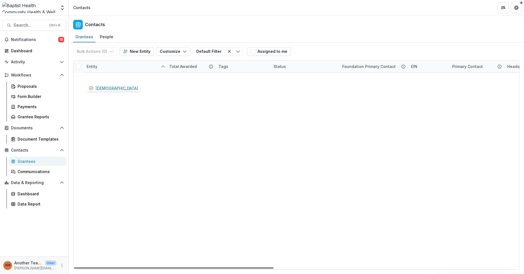
click at [101, 78] on link "St. Mary's Episcopal Church" at bounding box center [114, 78] width 42 height 6
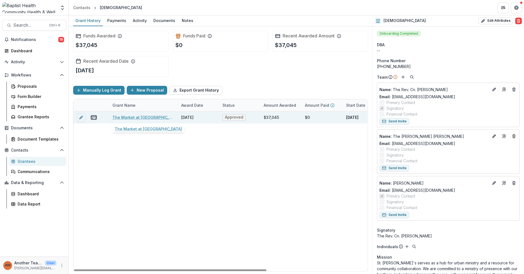
click at [141, 117] on link "The Market at St. Mary's" at bounding box center [143, 117] width 62 height 6
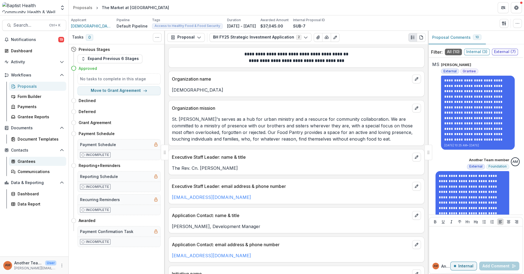
click at [27, 160] on div "Grantees" at bounding box center [40, 161] width 44 height 6
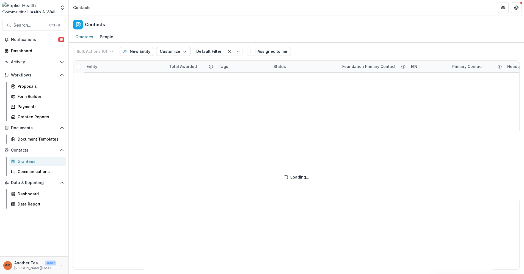
click at [93, 66] on div "Bulk Actions ( 0 ) Send Email Create Proposals Create Tasks New Entity Customiz…" at bounding box center [296, 158] width 455 height 231
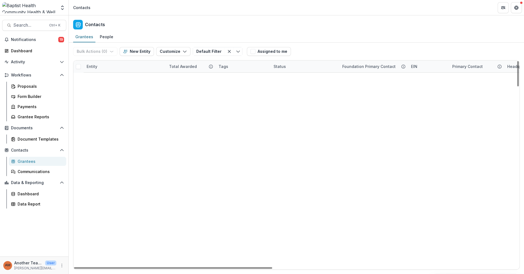
click at [94, 65] on div "Entity" at bounding box center [91, 67] width 17 height 6
click at [96, 79] on input at bounding box center [117, 79] width 66 height 9
type input "*******"
click at [164, 73] on div "Nassau County Mental Health Alcoholism and Drug Abuse Council Inc $1,108,436 Ac…" at bounding box center [296, 73] width 446 height 0
click at [135, 78] on link "Nassau County Mental Health Alcoholism and Drug Abuse Council Inc" at bounding box center [127, 78] width 69 height 6
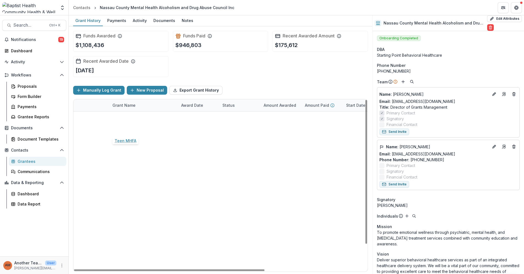
click at [121, 128] on link "Teen MHFA" at bounding box center [123, 129] width 22 height 6
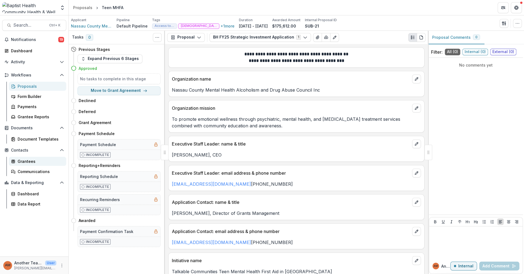
click at [28, 161] on div "Grantees" at bounding box center [40, 161] width 44 height 6
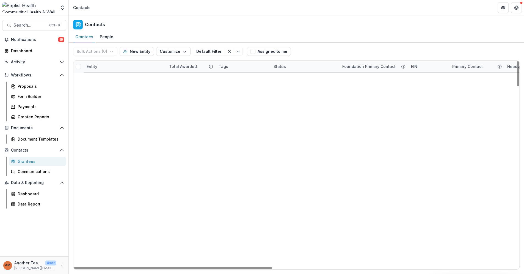
click at [90, 66] on div "Entity" at bounding box center [91, 67] width 17 height 6
click at [94, 77] on input at bounding box center [117, 79] width 66 height 9
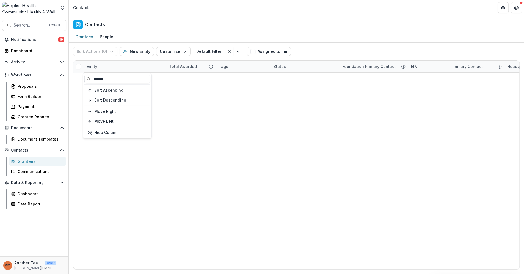
type input "*******"
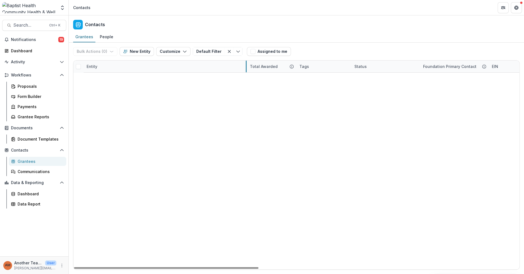
drag, startPoint x: 166, startPoint y: 68, endPoint x: 246, endPoint y: 75, distance: 81.2
drag, startPoint x: 246, startPoint y: 65, endPoint x: 230, endPoint y: 65, distance: 16.8
click at [19, 161] on div "Grantees" at bounding box center [40, 161] width 44 height 6
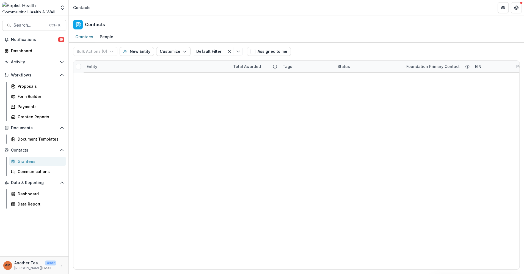
click at [19, 161] on div "Grantees" at bounding box center [40, 161] width 44 height 6
click at [25, 161] on div "Grantees" at bounding box center [40, 161] width 44 height 6
click at [84, 38] on div "Grantees" at bounding box center [84, 37] width 22 height 8
click at [21, 163] on div "Grantees" at bounding box center [40, 161] width 44 height 6
click at [78, 66] on span at bounding box center [78, 66] width 5 height 5
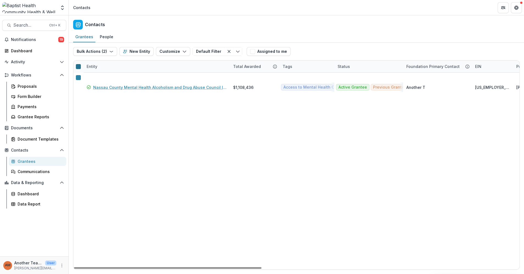
click at [78, 67] on icon at bounding box center [78, 67] width 0 height 0
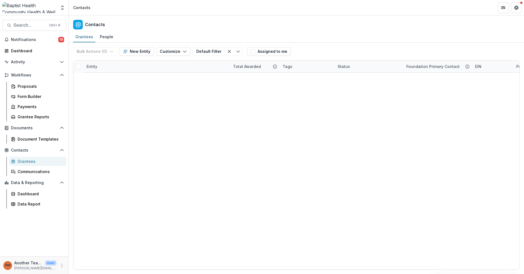
click at [27, 160] on div "Grantees" at bounding box center [40, 161] width 44 height 6
click at [31, 83] on div "Proposals" at bounding box center [40, 86] width 44 height 6
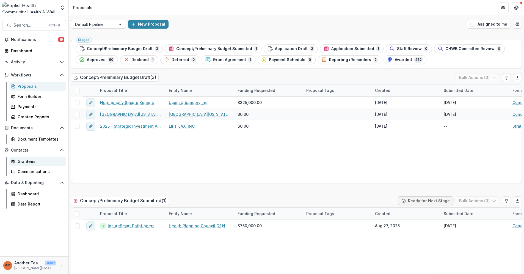
click at [25, 161] on div "Grantees" at bounding box center [40, 161] width 44 height 6
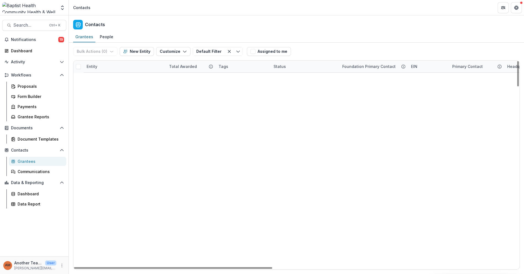
click at [93, 67] on div "Entity" at bounding box center [91, 67] width 17 height 6
click at [95, 81] on input at bounding box center [117, 79] width 66 height 9
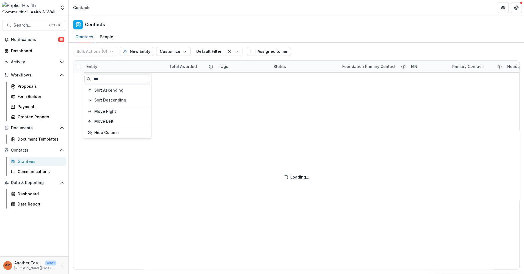
type input "***"
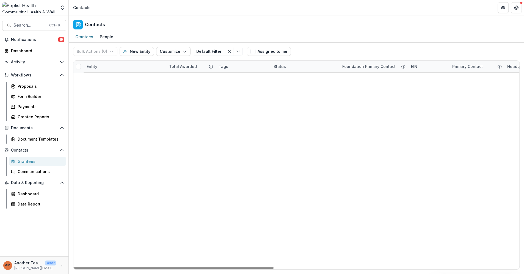
click at [130, 86] on link "The Way Free Medical Clinic, Inc." at bounding box center [125, 88] width 64 height 6
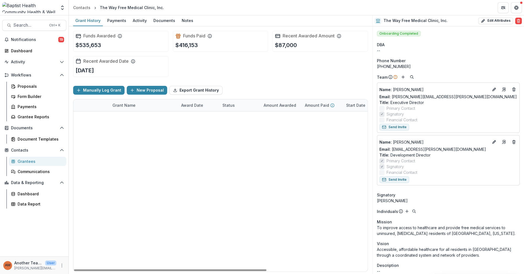
click at [121, 116] on link "Food Rx" at bounding box center [119, 117] width 15 height 6
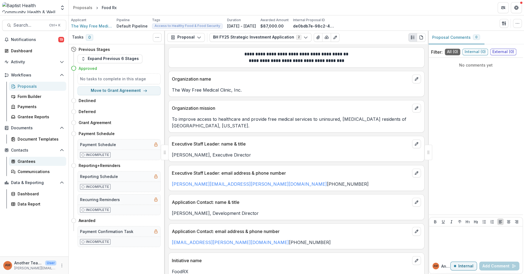
click at [30, 161] on div "Grantees" at bounding box center [40, 161] width 44 height 6
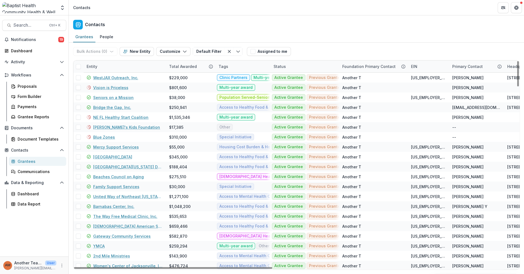
click at [92, 68] on div "Entity" at bounding box center [91, 67] width 17 height 6
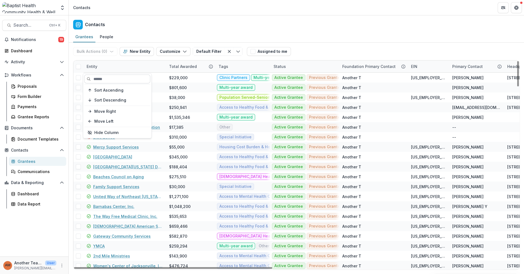
click at [96, 78] on input at bounding box center [117, 79] width 66 height 9
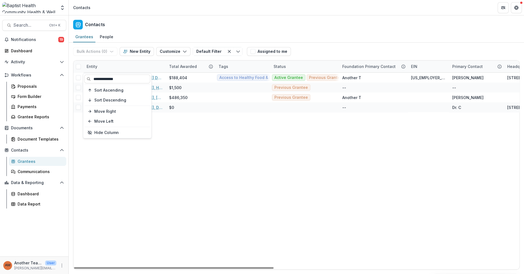
type input "**********"
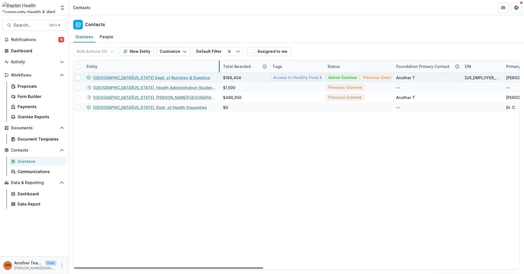
drag, startPoint x: 165, startPoint y: 67, endPoint x: 219, endPoint y: 74, distance: 54.4
click at [176, 76] on link "[GEOGRAPHIC_DATA][US_STATE] Dept. of Nutrition & Dietetics" at bounding box center [151, 78] width 117 height 6
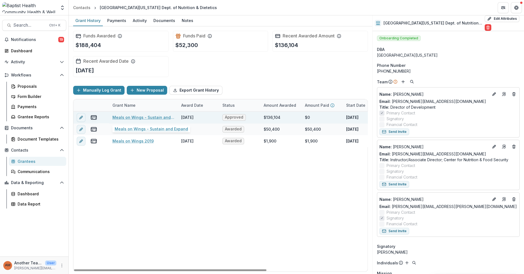
click at [153, 117] on link "Meals on Wings - Sustain and Expand" at bounding box center [143, 117] width 62 height 6
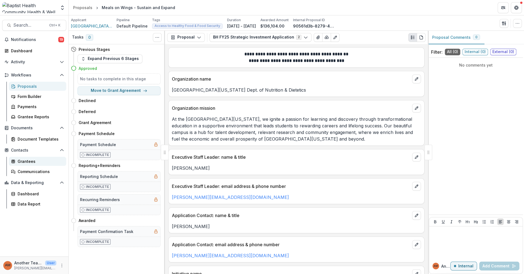
click at [19, 161] on div "Grantees" at bounding box center [40, 161] width 44 height 6
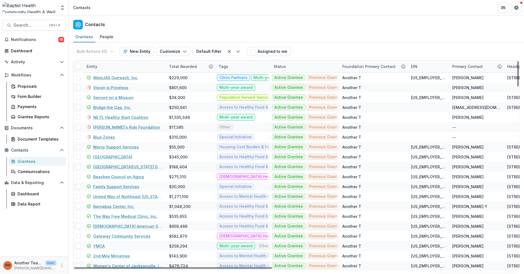
click at [94, 68] on div "Entity" at bounding box center [91, 67] width 17 height 6
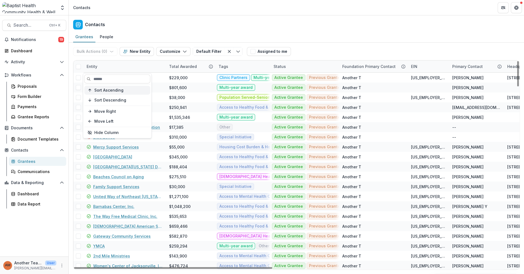
click at [100, 90] on span "Sort Ascending" at bounding box center [108, 90] width 29 height 5
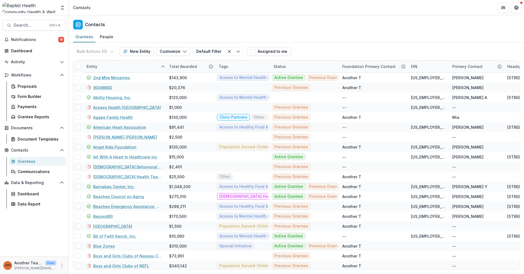
click at [189, 14] on header "Contacts" at bounding box center [296, 7] width 455 height 15
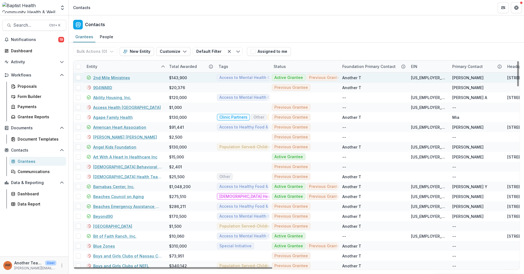
click at [121, 78] on link "2nd Mile Ministries" at bounding box center [111, 78] width 37 height 6
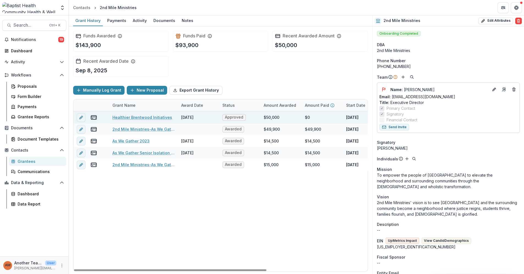
click at [131, 116] on link "Healthier Brentwood Initiatives" at bounding box center [142, 117] width 60 height 6
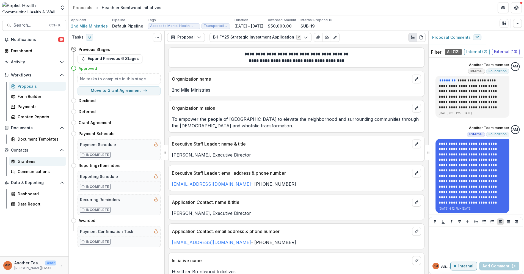
click at [20, 160] on div "Grantees" at bounding box center [40, 161] width 44 height 6
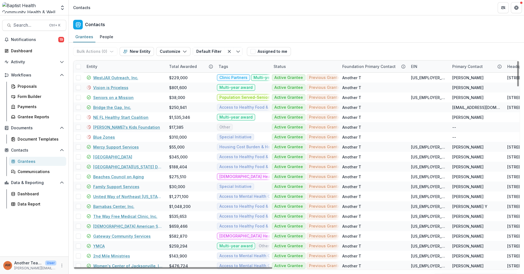
click at [98, 67] on div "Entity" at bounding box center [91, 67] width 17 height 6
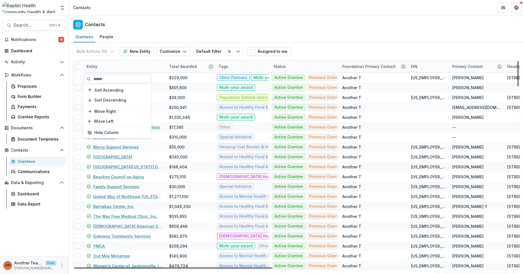
click at [102, 80] on input at bounding box center [117, 79] width 66 height 9
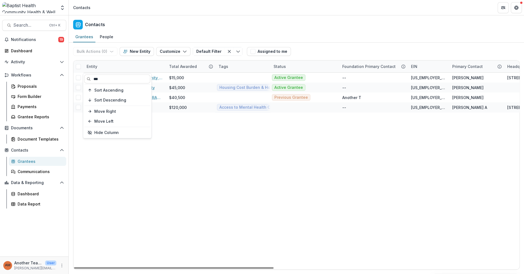
type input "***"
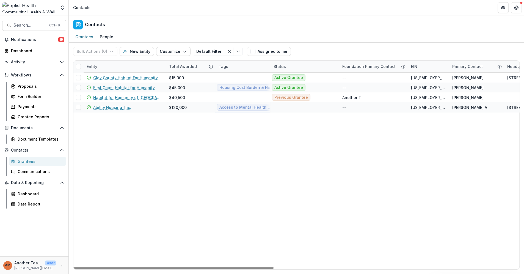
click at [111, 107] on link "Ability Housing, Inc." at bounding box center [112, 108] width 38 height 6
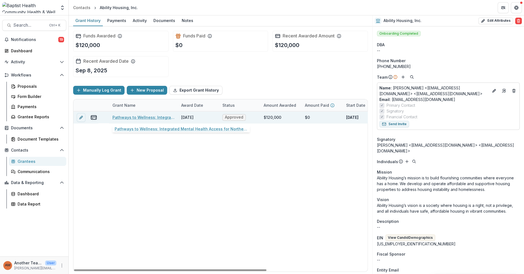
click at [126, 117] on link "Pathways to Wellness: Integrated Mental Health Access for Northeast [US_STATE] …" at bounding box center [143, 117] width 62 height 6
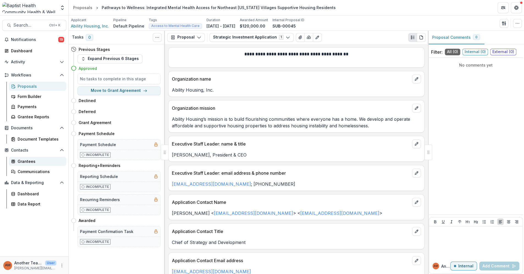
click at [28, 163] on div "Grantees" at bounding box center [40, 161] width 44 height 6
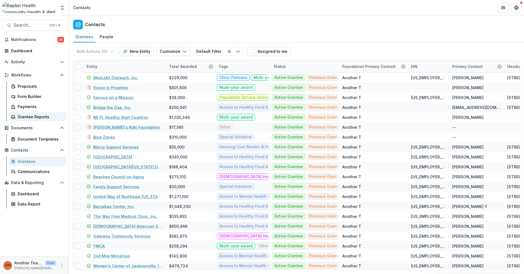
click at [32, 117] on div "Grantee Reports" at bounding box center [40, 117] width 44 height 6
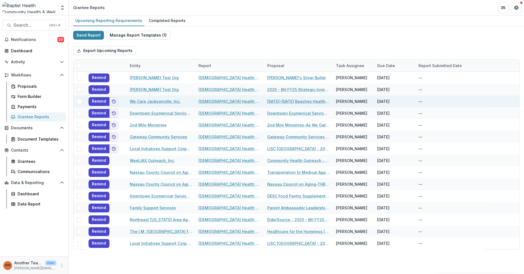
click at [285, 99] on link "[DATE]-[DATE] Beaches Health and Wellness Program" at bounding box center [298, 101] width 62 height 6
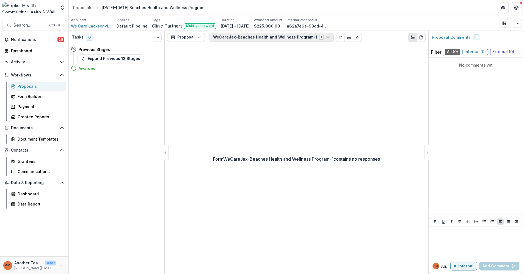
click at [278, 38] on button "WeCareJax-Beaches Health and Wellness Program-1 1" at bounding box center [272, 37] width 124 height 9
click at [263, 59] on span "WeCareJax-Beaches Health and Wellness Program-1" at bounding box center [271, 58] width 102 height 6
click at [231, 149] on div "Form WeCareJax-Beaches Health and Wellness Program-1 contains no responses" at bounding box center [296, 159] width 263 height 230
click at [199, 35] on icon "button" at bounding box center [199, 37] width 4 height 4
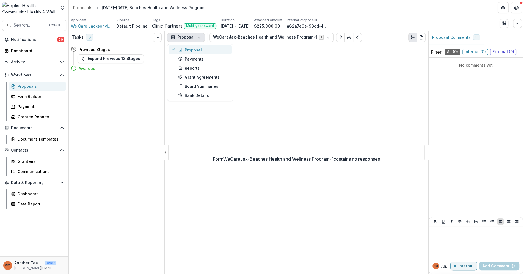
click at [193, 50] on div "Proposal" at bounding box center [203, 50] width 50 height 6
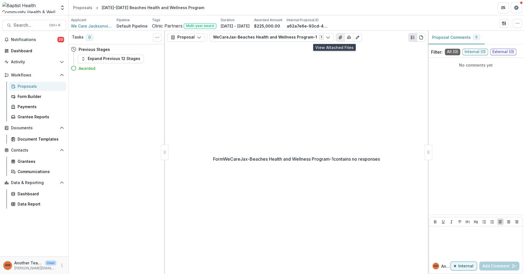
click at [338, 36] on icon "View Attached Files" at bounding box center [340, 37] width 4 height 4
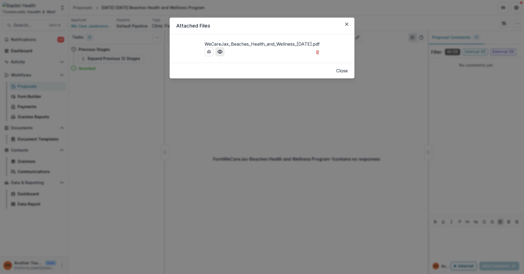
click at [217, 54] on icon "Preview WeCareJax_Beaches_Health_and_Wellness_01.05.2023.pdf" at bounding box center [220, 52] width 6 height 6
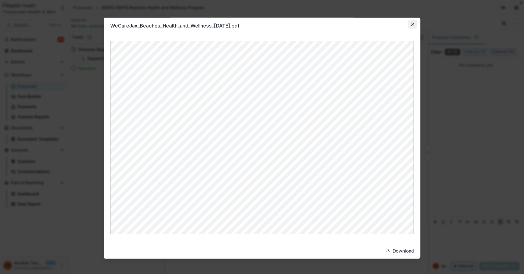
click at [413, 24] on icon "Close" at bounding box center [412, 24] width 3 height 3
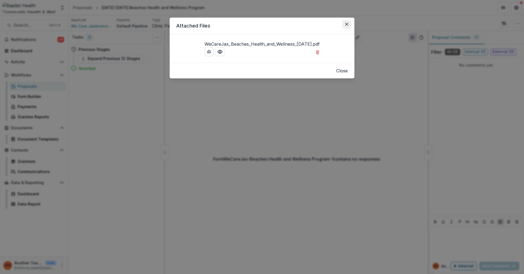
click at [347, 24] on icon "Close" at bounding box center [346, 24] width 3 height 3
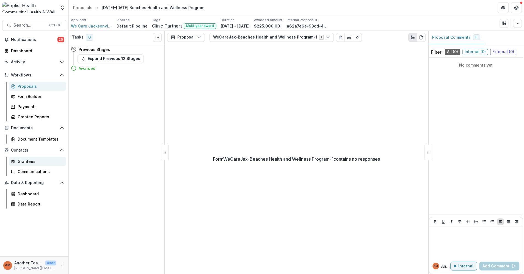
click at [23, 161] on div "Grantees" at bounding box center [40, 161] width 44 height 6
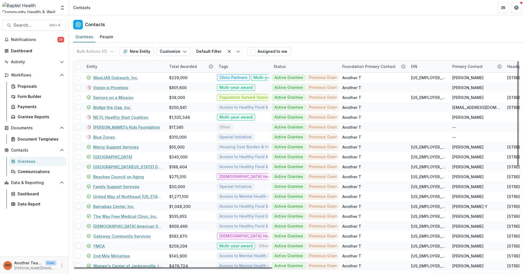
click at [92, 65] on div "Entity" at bounding box center [91, 67] width 17 height 6
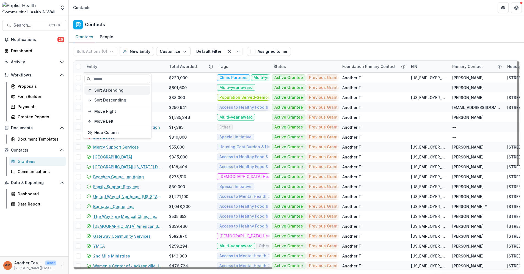
click at [101, 91] on span "Sort Ascending" at bounding box center [108, 90] width 29 height 5
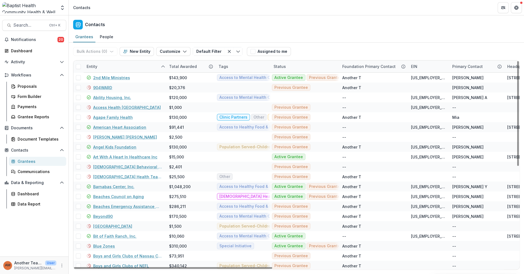
click at [170, 12] on header "Contacts" at bounding box center [296, 7] width 455 height 15
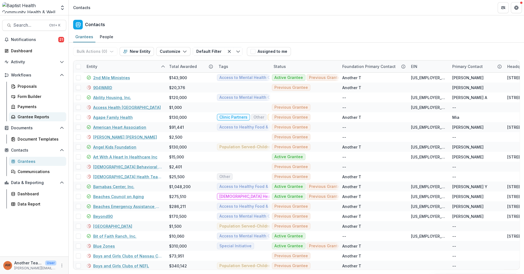
click at [39, 117] on div "Grantee Reports" at bounding box center [40, 117] width 44 height 6
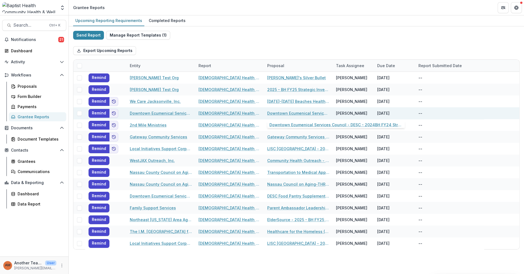
click at [285, 112] on link "Downtown Ecumenical Services Council - DESC - 2024BH FY24 Strategic Investment …" at bounding box center [298, 113] width 62 height 6
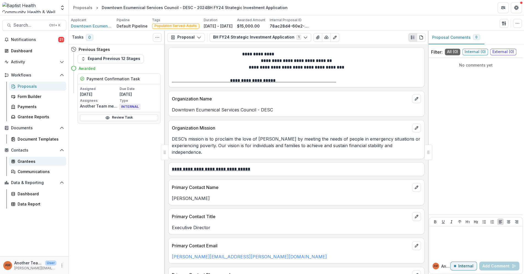
click at [27, 160] on div "Grantees" at bounding box center [40, 161] width 44 height 6
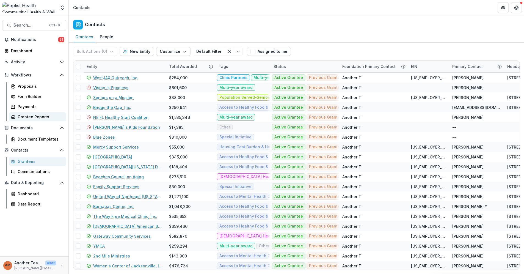
click at [36, 114] on div "Grantee Reports" at bounding box center [40, 117] width 44 height 6
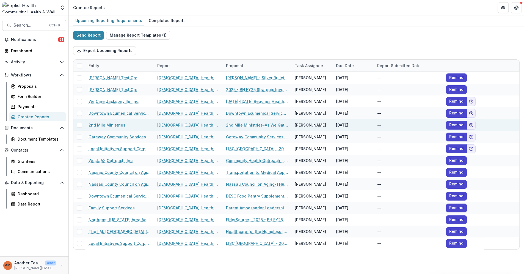
click at [243, 125] on link "2nd Mile Ministries-As We Gather-1" at bounding box center [257, 125] width 62 height 6
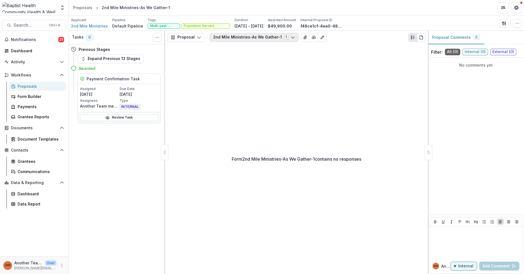
click at [271, 36] on button "2nd Mile Ministries-As We Gather-1 1" at bounding box center [254, 37] width 89 height 9
click at [259, 58] on span "2nd Mile Ministries-As We Gather-1" at bounding box center [254, 58] width 68 height 6
click at [256, 34] on button "2nd Mile Ministries-As We Gather-1 1" at bounding box center [254, 37] width 89 height 9
click at [304, 37] on icon "View Attached Files" at bounding box center [305, 37] width 3 height 3
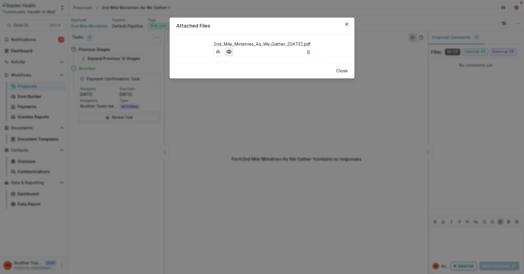
click at [226, 54] on icon "Preview 2nd_Mile_Ministries_As_We_Gather_08.01.2023.pdf" at bounding box center [229, 52] width 6 height 6
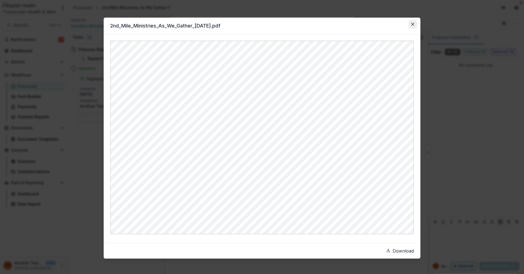
click at [412, 23] on icon "Close" at bounding box center [412, 24] width 3 height 3
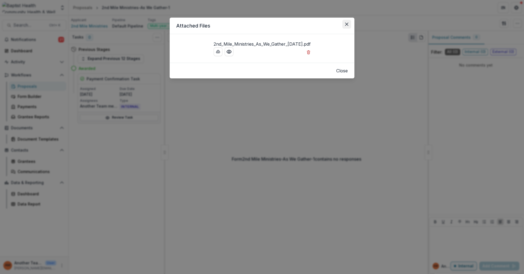
click at [346, 24] on icon "Close" at bounding box center [346, 24] width 3 height 3
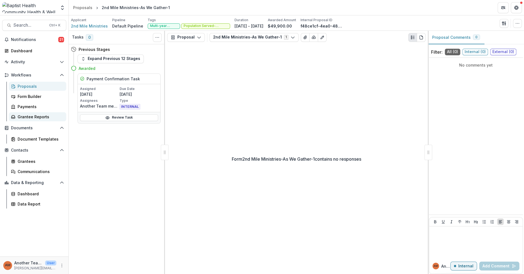
click at [33, 115] on div "Grantee Reports" at bounding box center [40, 117] width 44 height 6
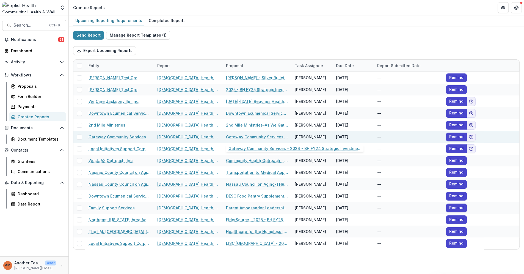
click at [246, 137] on link "Gateway Community Services - 2024 - BH FY24 Strategic Investment Application" at bounding box center [257, 137] width 62 height 6
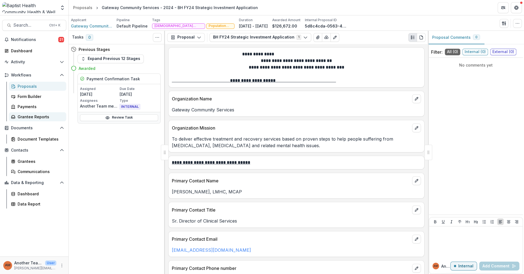
click at [37, 114] on div "Grantee Reports" at bounding box center [40, 117] width 44 height 6
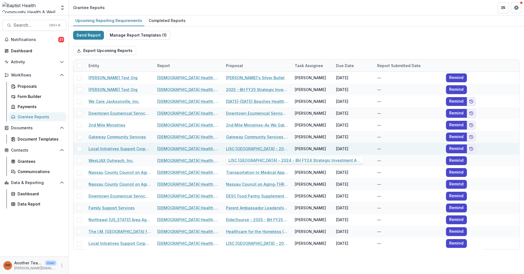
click at [240, 150] on link "LISC [GEOGRAPHIC_DATA] - 2024 - BH FY24 Strategic Investment Application" at bounding box center [257, 149] width 62 height 6
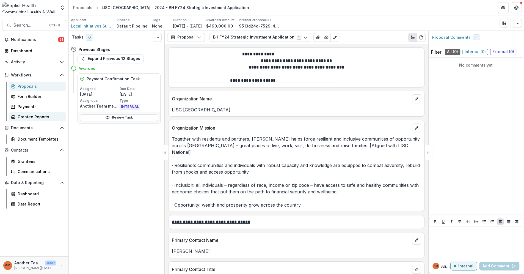
click at [36, 115] on div "Grantee Reports" at bounding box center [40, 117] width 44 height 6
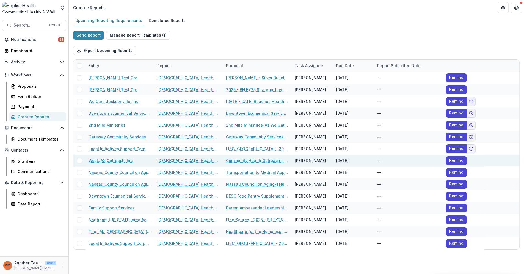
click at [265, 159] on link "Community Health Outreach - 2024 - BH FY24 Strategic Investment Application" at bounding box center [257, 161] width 62 height 6
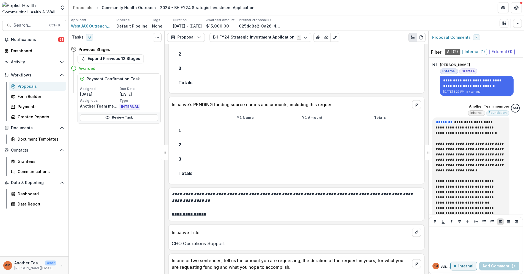
scroll to position [917, 0]
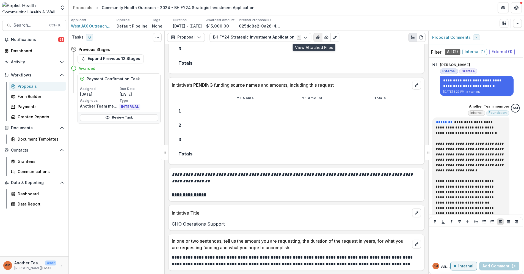
click at [316, 37] on icon "View Attached Files" at bounding box center [318, 37] width 4 height 4
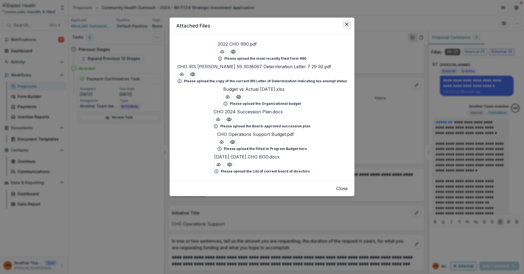
click at [345, 24] on icon "Close" at bounding box center [346, 24] width 3 height 3
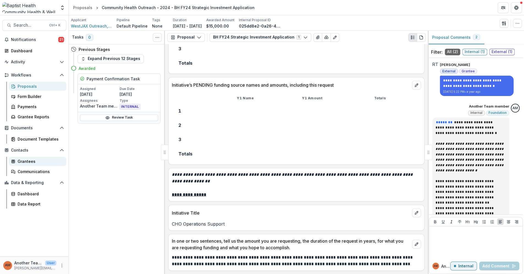
click at [28, 162] on div "Grantees" at bounding box center [40, 161] width 44 height 6
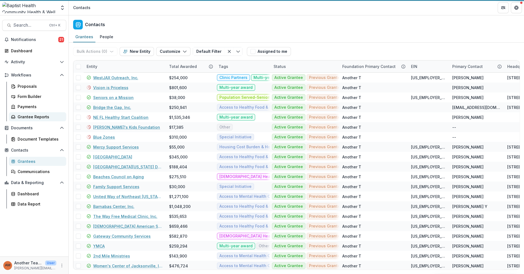
click at [35, 117] on div "Grantee Reports" at bounding box center [40, 117] width 44 height 6
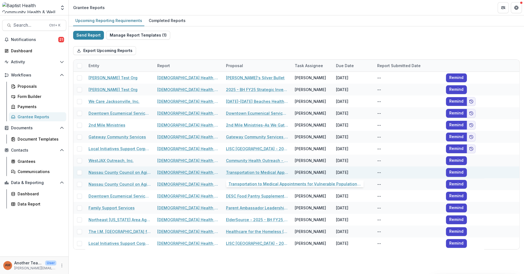
click at [250, 171] on link "Transportation to Medical Appointments for Vulnerable Populations [DATE]-[DATE]" at bounding box center [257, 172] width 62 height 6
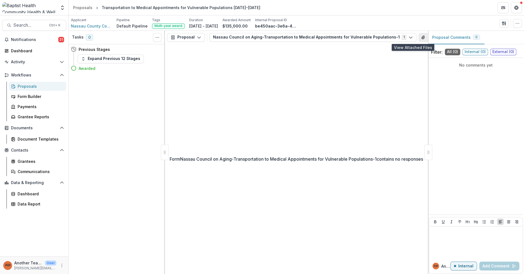
click at [421, 35] on icon "View Attached Files" at bounding box center [423, 37] width 4 height 4
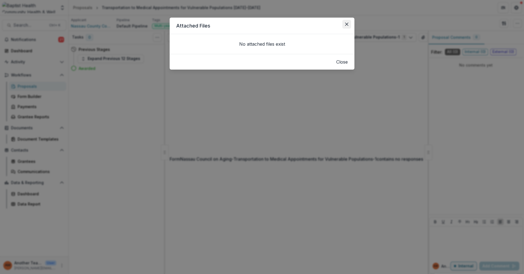
click at [344, 23] on button "Close" at bounding box center [346, 24] width 9 height 9
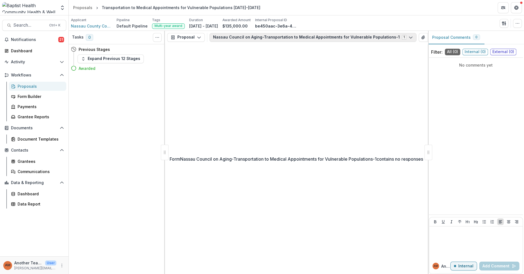
click at [334, 36] on button "Nassau Council on Aging-Transportation to Medical Appointments for Vulnerable P…" at bounding box center [313, 37] width 207 height 9
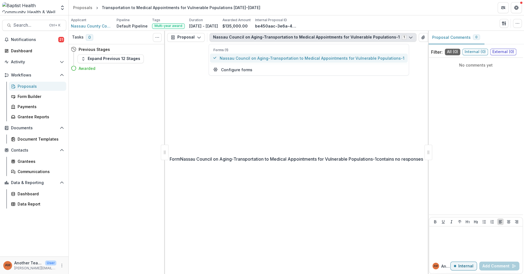
click at [311, 58] on span "Nassau Council on Aging-Transportation to Medical Appointments for Vulnerable P…" at bounding box center [312, 58] width 185 height 6
click at [325, 108] on div "Form Nassau Council on Aging-Transportation to Medical Appointments for Vulnera…" at bounding box center [296, 159] width 263 height 230
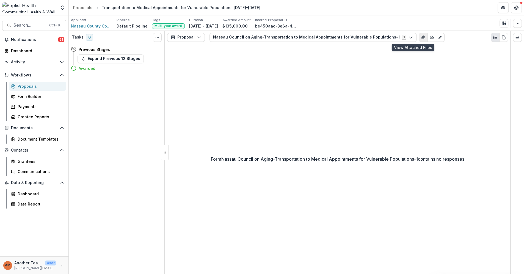
click at [421, 37] on icon "View Attached Files" at bounding box center [423, 37] width 4 height 4
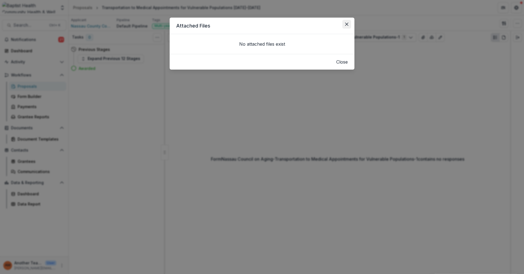
click at [347, 25] on icon "Close" at bounding box center [346, 24] width 3 height 3
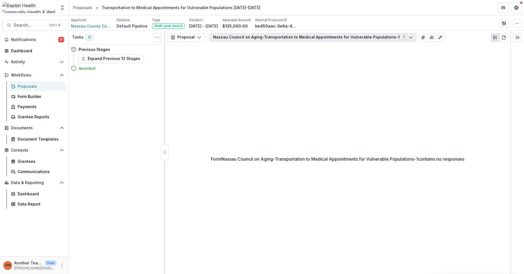
click at [409, 37] on icon "button" at bounding box center [411, 37] width 4 height 4
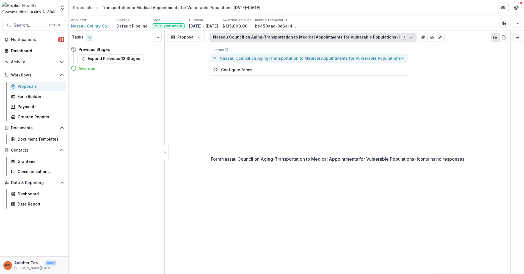
click at [305, 57] on span "Nassau Council on Aging-Transportation to Medical Appointments for Vulnerable P…" at bounding box center [312, 58] width 185 height 6
click at [421, 36] on icon "View Attached Files" at bounding box center [423, 37] width 4 height 4
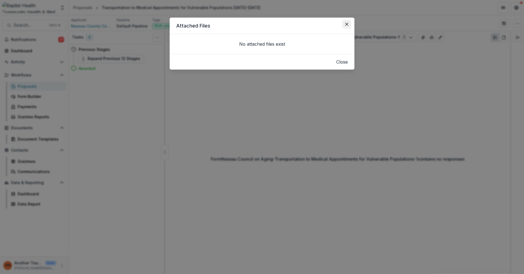
click at [348, 24] on icon "Close" at bounding box center [346, 24] width 3 height 3
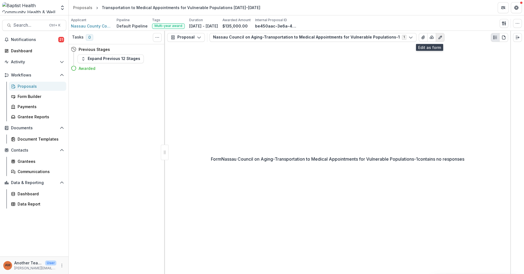
click at [438, 37] on icon "Edit as form" at bounding box center [440, 37] width 4 height 4
click at [26, 88] on div "Proposals" at bounding box center [40, 86] width 44 height 6
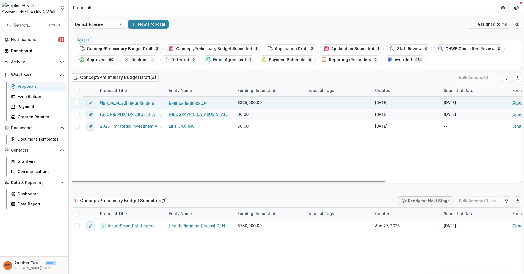
click at [134, 102] on link "Nutritionally Secure Seniors" at bounding box center [127, 103] width 54 height 6
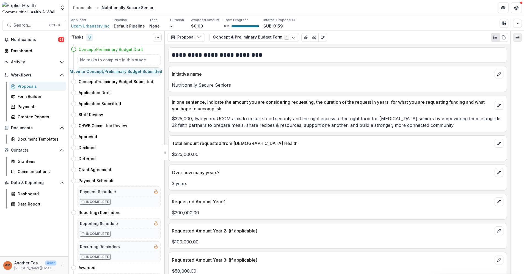
click at [517, 36] on icon "Expand right" at bounding box center [517, 37] width 4 height 4
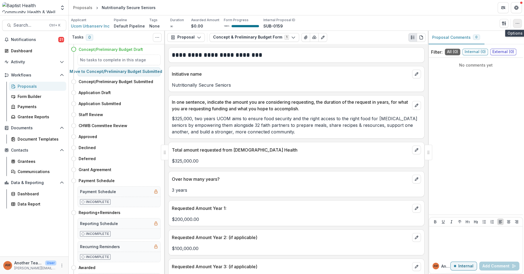
click at [517, 22] on icon "button" at bounding box center [517, 23] width 4 height 4
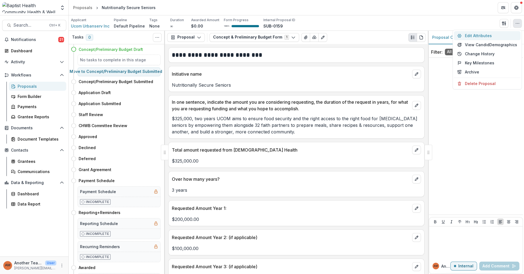
click at [484, 34] on button "Edit Attributes" at bounding box center [487, 35] width 67 height 9
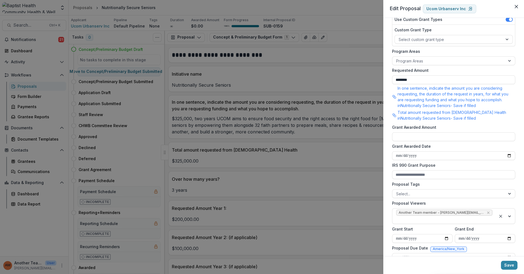
scroll to position [121, 0]
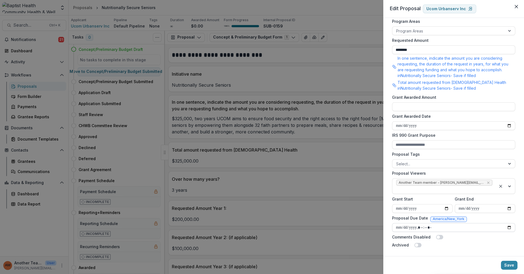
click at [413, 226] on input "Proposal Due Date" at bounding box center [453, 227] width 123 height 9
click at [508, 227] on input "Proposal Due Date" at bounding box center [453, 227] width 123 height 9
click at [425, 226] on input "Proposal Due Date" at bounding box center [453, 227] width 123 height 9
click at [429, 226] on input "Proposal Due Date" at bounding box center [453, 227] width 123 height 9
click at [424, 226] on input "Proposal Due Date" at bounding box center [453, 227] width 123 height 9
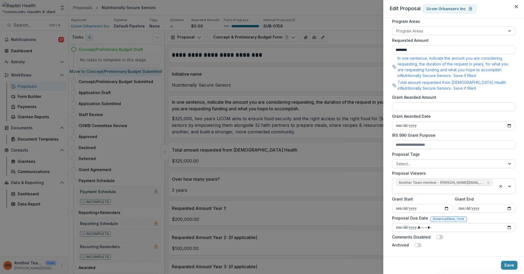
type input "**********"
click at [506, 263] on button "Save" at bounding box center [509, 265] width 17 height 9
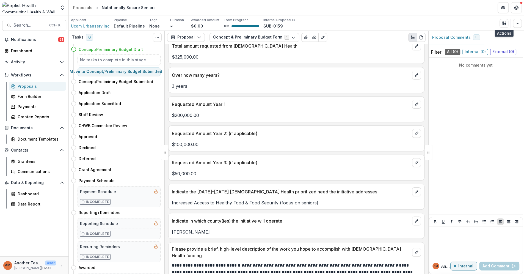
scroll to position [61, 0]
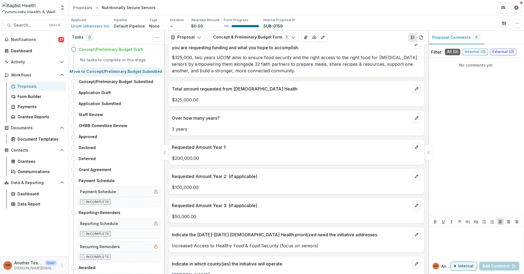
click at [28, 87] on div "Proposals" at bounding box center [40, 86] width 44 height 6
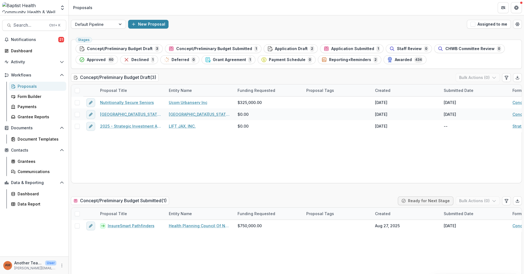
click at [28, 87] on div "Proposals" at bounding box center [40, 86] width 44 height 6
click at [31, 160] on div "Grantees" at bounding box center [40, 161] width 44 height 6
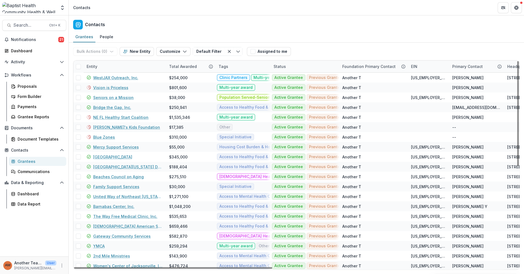
click at [90, 65] on div "Entity" at bounding box center [91, 67] width 17 height 6
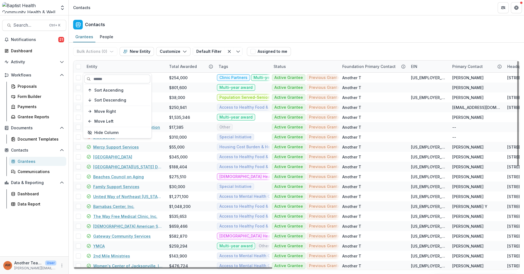
click at [93, 78] on input at bounding box center [117, 79] width 66 height 9
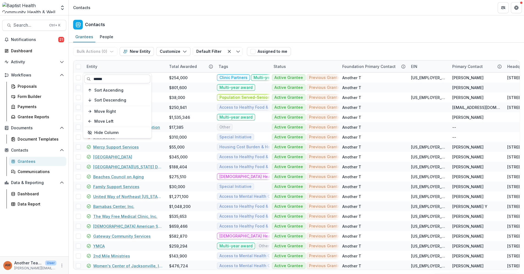
type input "******"
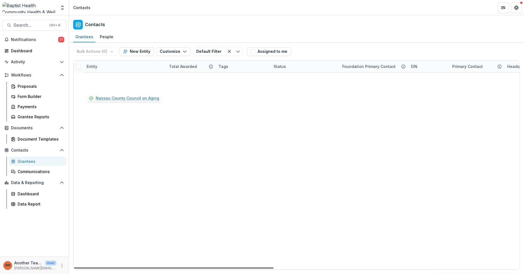
click at [142, 87] on link "Nassau County Council on Aging" at bounding box center [125, 88] width 64 height 6
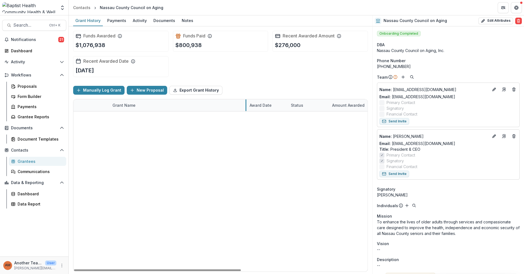
drag, startPoint x: 177, startPoint y: 105, endPoint x: 246, endPoint y: 117, distance: 69.4
drag, startPoint x: 287, startPoint y: 104, endPoint x: 319, endPoint y: 109, distance: 31.7
click at [319, 109] on div "Status" at bounding box center [308, 105] width 41 height 12
drag, startPoint x: 287, startPoint y: 104, endPoint x: 304, endPoint y: 105, distance: 17.4
click at [179, 152] on link "Transportation to Medical Appointments for Vulnerable Populations [DATE]-[DATE]" at bounding box center [177, 153] width 131 height 6
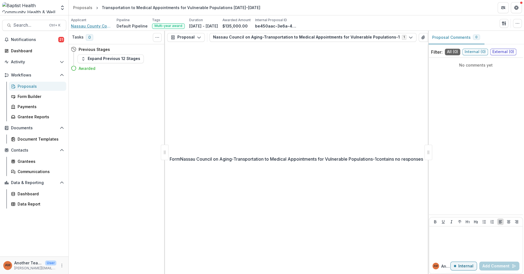
click at [103, 27] on span "Nassau County Council on Aging" at bounding box center [91, 26] width 41 height 6
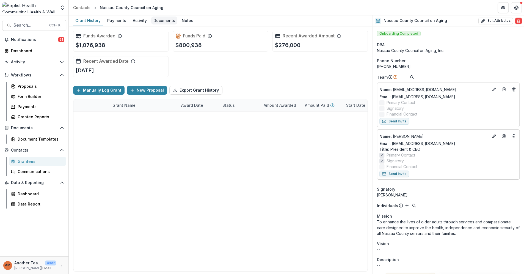
click at [162, 20] on div "Documents" at bounding box center [164, 21] width 26 height 8
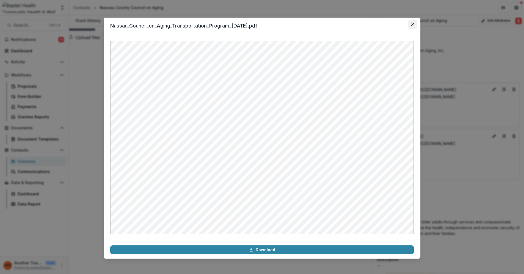
click at [413, 25] on icon "Close" at bounding box center [412, 24] width 3 height 3
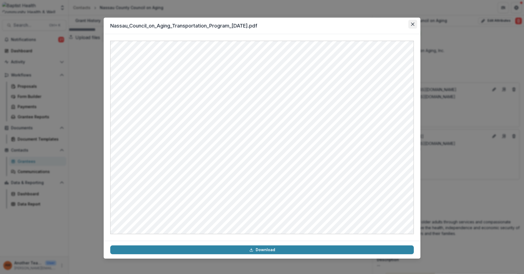
click at [412, 23] on icon "Close" at bounding box center [412, 24] width 3 height 3
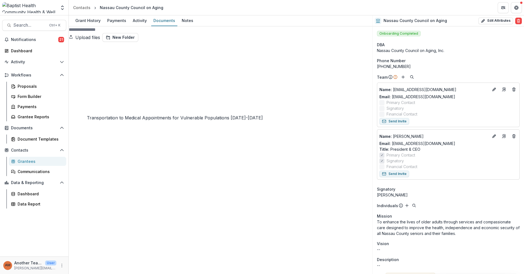
click at [76, 54] on icon at bounding box center [221, 194] width 304 height 304
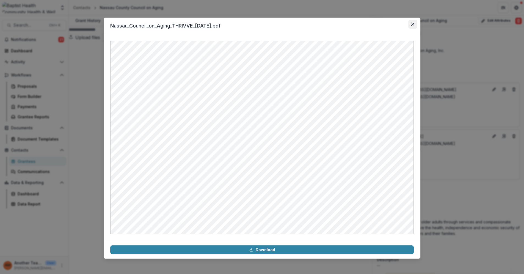
click at [411, 23] on icon "Close" at bounding box center [412, 24] width 3 height 3
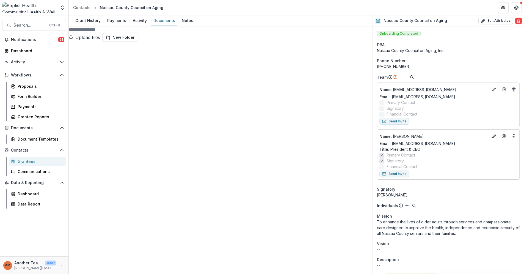
click at [35, 115] on div "Grantee Reports" at bounding box center [40, 117] width 44 height 6
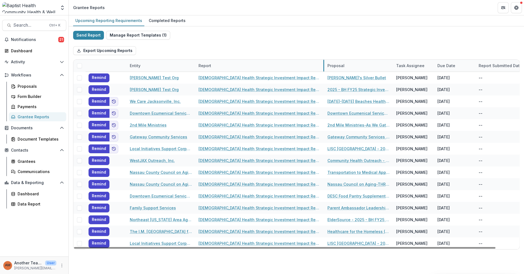
drag, startPoint x: 263, startPoint y: 65, endPoint x: 324, endPoint y: 71, distance: 60.5
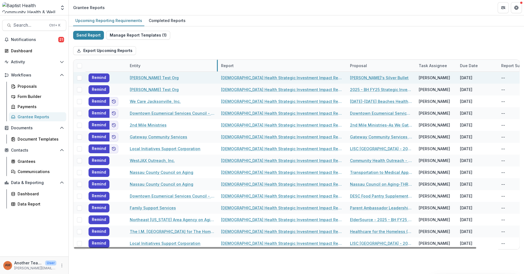
drag, startPoint x: 194, startPoint y: 65, endPoint x: 217, endPoint y: 72, distance: 23.6
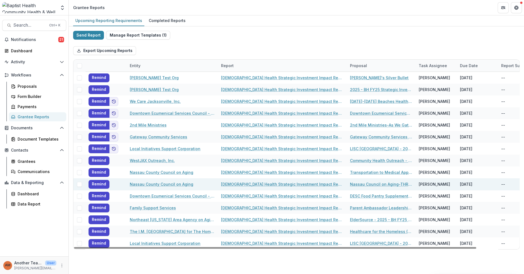
click at [268, 184] on link "[DEMOGRAPHIC_DATA] Health Strategic Investment Impact Report 2" at bounding box center [282, 184] width 122 height 6
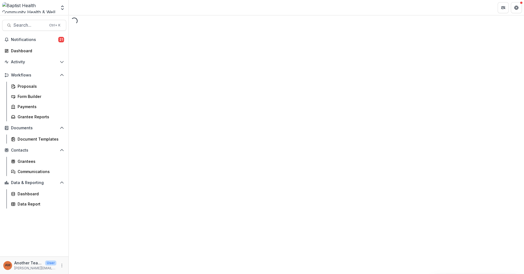
select select "********"
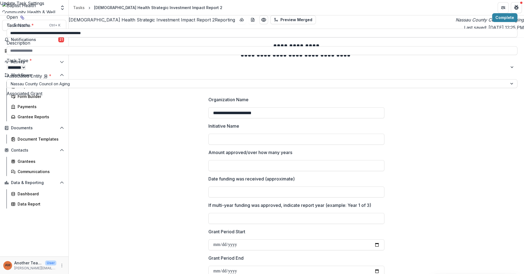
click at [337, 81] on div "**********" at bounding box center [262, 137] width 524 height 274
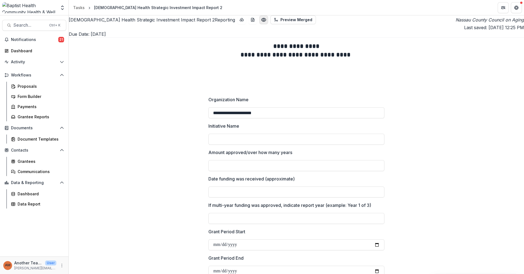
click at [261, 20] on icon "Preview a19133d0-bfc3-4cd1-b2c8-4015822655c4.pdf" at bounding box center [264, 20] width 6 height 6
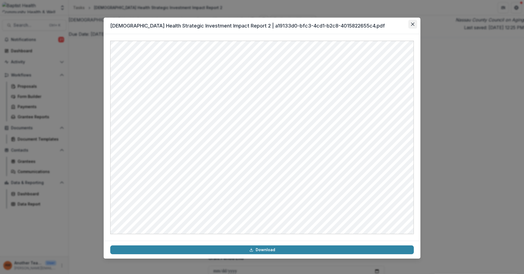
click at [412, 24] on icon "Close" at bounding box center [412, 24] width 3 height 3
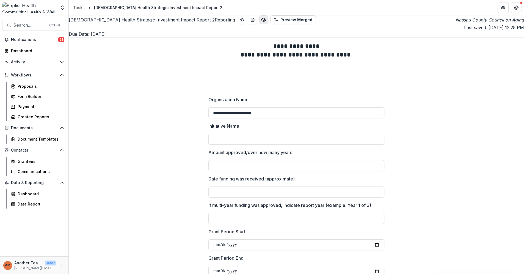
click at [263, 21] on circle "Preview a19133d0-bfc3-4cd1-b2c8-4015822655c4.pdf" at bounding box center [264, 20] width 2 height 2
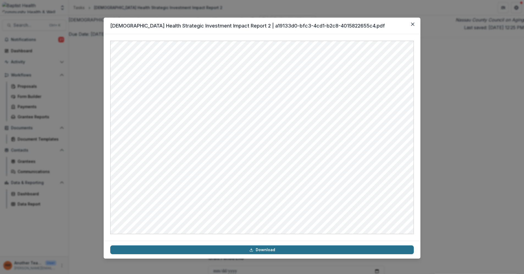
click at [268, 250] on link "Download" at bounding box center [262, 249] width 304 height 9
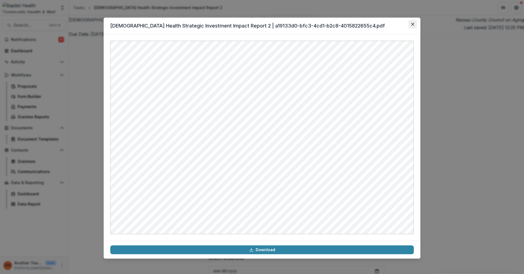
click at [413, 24] on icon "Close" at bounding box center [412, 24] width 3 height 3
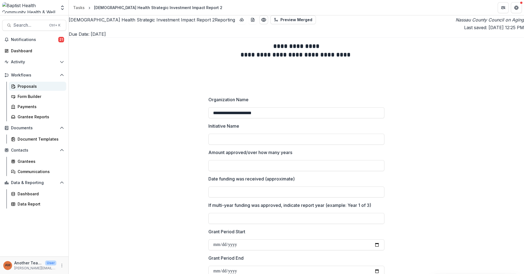
click at [25, 86] on div "Proposals" at bounding box center [40, 86] width 44 height 6
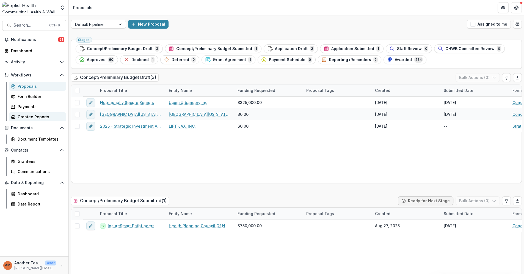
click at [40, 114] on div "Grantee Reports" at bounding box center [40, 117] width 44 height 6
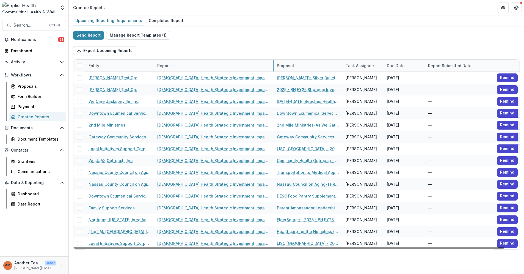
drag, startPoint x: 222, startPoint y: 65, endPoint x: 273, endPoint y: 71, distance: 51.3
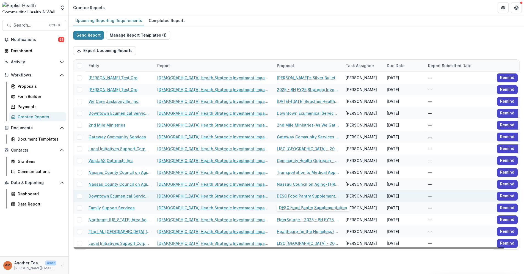
click at [303, 194] on link "DESC Food Pantry Supplementation" at bounding box center [308, 196] width 62 height 6
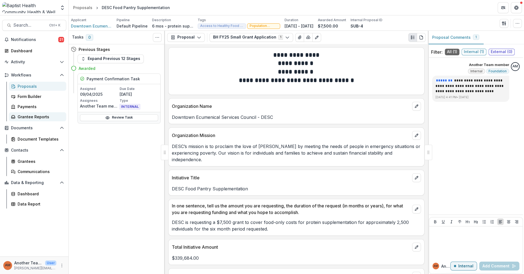
click at [33, 117] on div "Grantee Reports" at bounding box center [40, 117] width 44 height 6
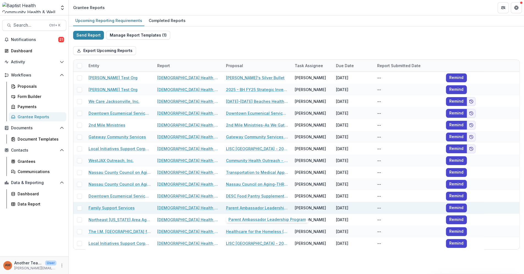
click at [233, 207] on link "Parent Ambassador Leadership Program" at bounding box center [257, 208] width 62 height 6
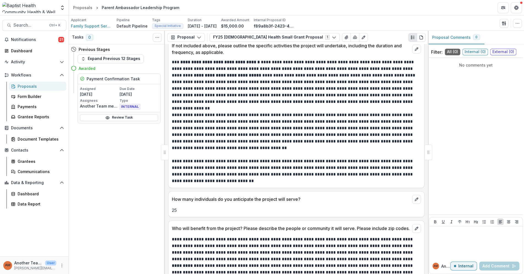
scroll to position [794, 0]
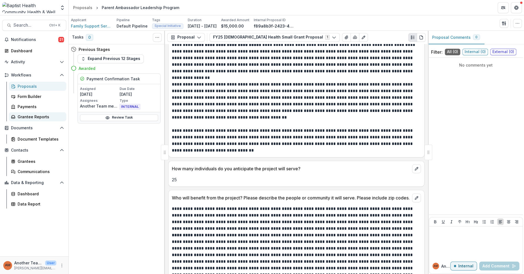
click at [43, 115] on div "Grantee Reports" at bounding box center [40, 117] width 44 height 6
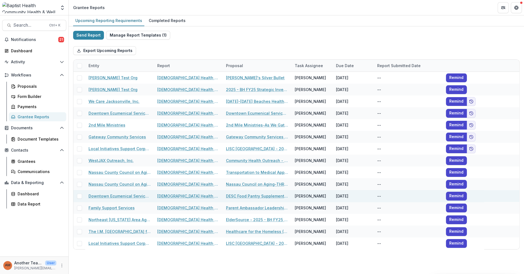
click at [239, 194] on link "DESC Food Pantry Supplementation" at bounding box center [257, 196] width 62 height 6
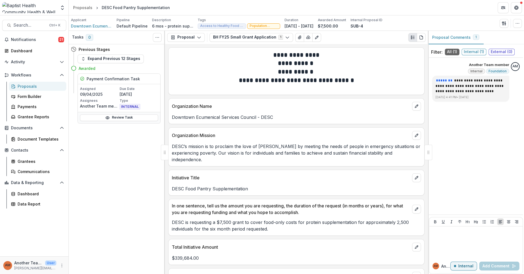
click at [30, 86] on div "Proposals" at bounding box center [40, 86] width 44 height 6
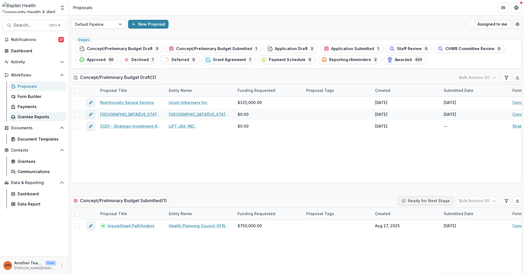
click at [35, 114] on div "Grantee Reports" at bounding box center [40, 117] width 44 height 6
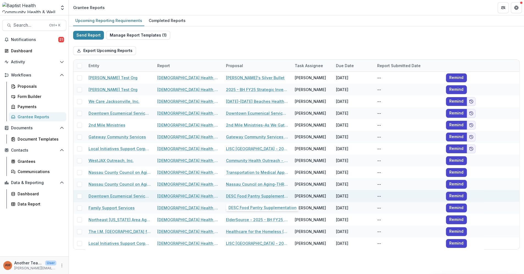
click at [249, 195] on link "DESC Food Pantry Supplementation" at bounding box center [257, 196] width 62 height 6
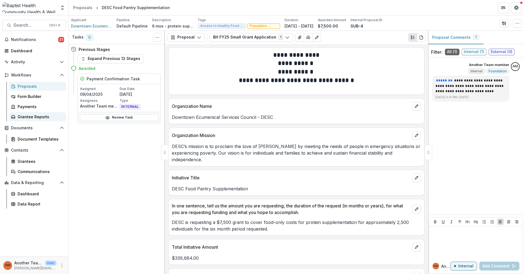
click at [34, 117] on div "Grantee Reports" at bounding box center [40, 117] width 44 height 6
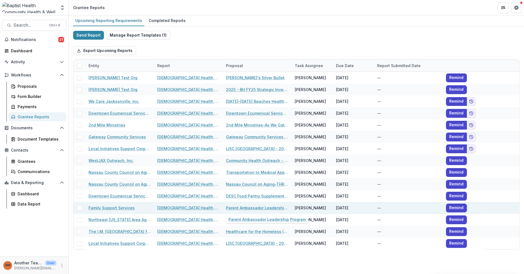
click at [234, 207] on link "Parent Ambassador Leadership Program" at bounding box center [257, 208] width 62 height 6
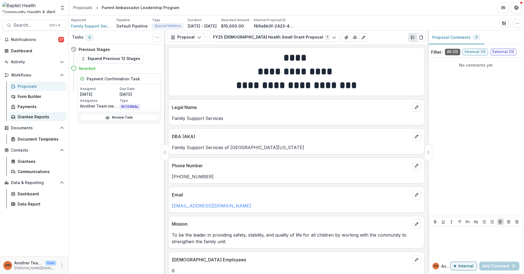
click at [37, 115] on div "Grantee Reports" at bounding box center [40, 117] width 44 height 6
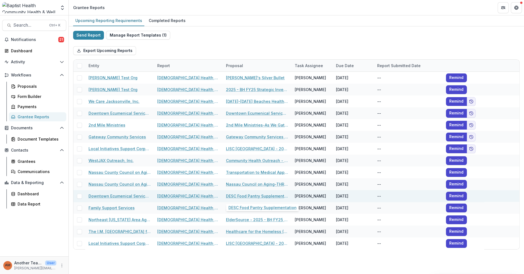
click at [252, 194] on link "DESC Food Pantry Supplementation" at bounding box center [257, 196] width 62 height 6
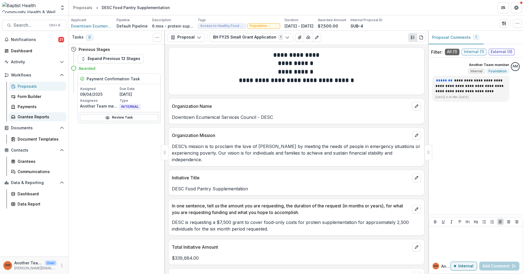
click at [27, 116] on div "Grantee Reports" at bounding box center [40, 117] width 44 height 6
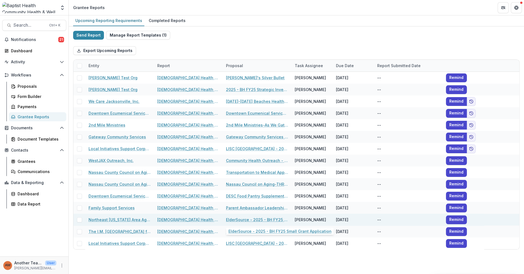
click at [235, 219] on link "ElderSource - 2025 - BH FY25 Small Grant Application" at bounding box center [257, 220] width 62 height 6
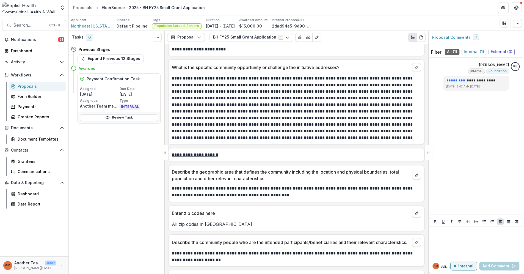
scroll to position [336, 0]
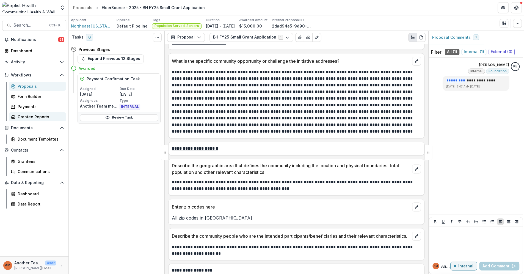
click at [31, 116] on div "Grantee Reports" at bounding box center [40, 117] width 44 height 6
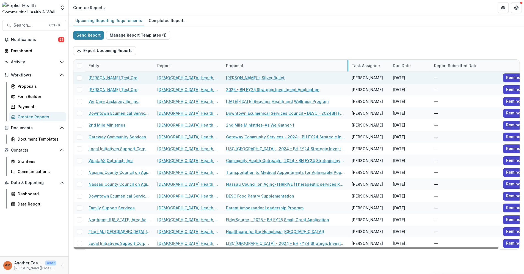
drag, startPoint x: 290, startPoint y: 67, endPoint x: 347, endPoint y: 78, distance: 57.9
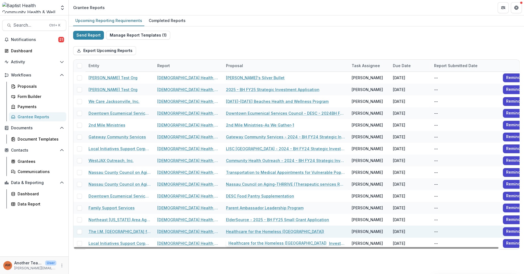
click at [257, 231] on link "Healthcare for the Homeless ([GEOGRAPHIC_DATA])" at bounding box center [275, 232] width 98 height 6
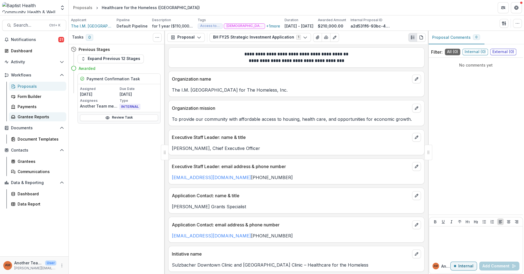
click at [29, 112] on link "Grantee Reports" at bounding box center [37, 116] width 57 height 9
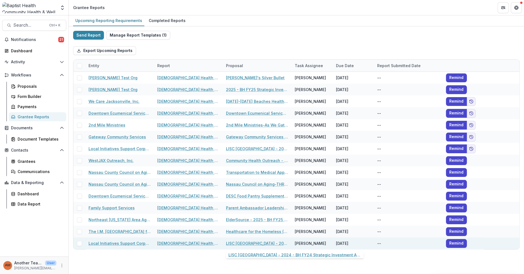
click at [254, 243] on link "LISC [GEOGRAPHIC_DATA] - 2024 - BH FY24 Strategic Investment Application" at bounding box center [257, 243] width 62 height 6
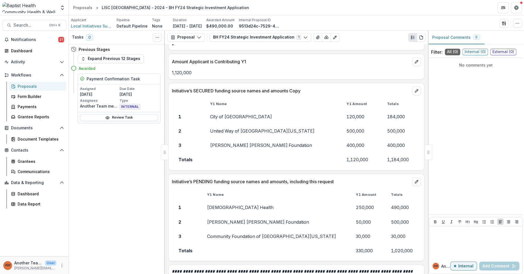
scroll to position [917, 0]
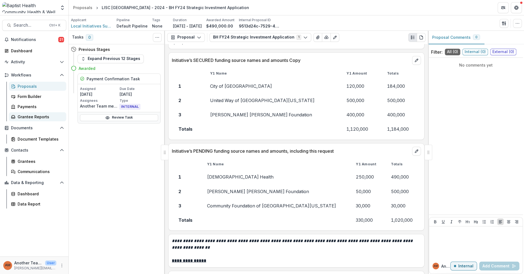
click at [36, 116] on div "Grantee Reports" at bounding box center [40, 117] width 44 height 6
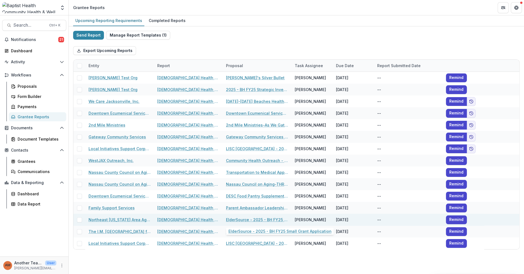
click at [239, 218] on link "ElderSource - 2025 - BH FY25 Small Grant Application" at bounding box center [257, 220] width 62 height 6
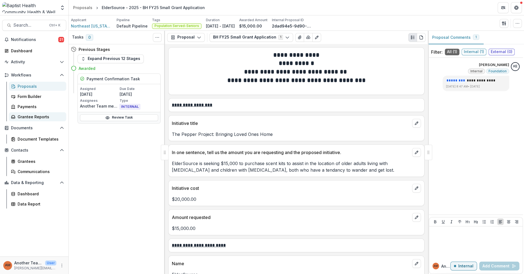
click at [38, 118] on div "Grantee Reports" at bounding box center [40, 117] width 44 height 6
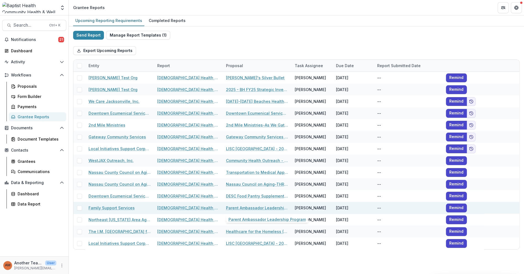
click at [241, 207] on link "Parent Ambassador Leadership Program" at bounding box center [257, 208] width 62 height 6
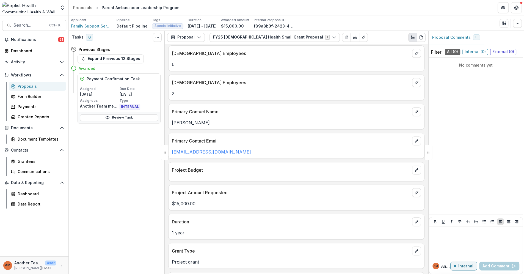
scroll to position [244, 0]
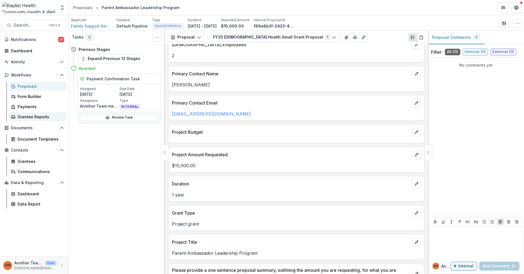
click at [38, 117] on div "Grantee Reports" at bounding box center [40, 117] width 44 height 6
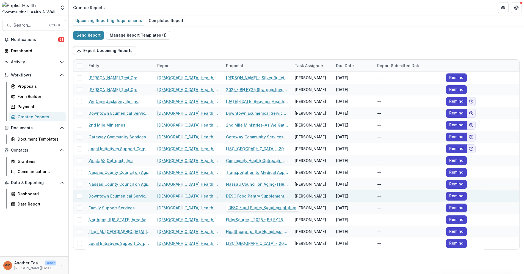
click at [232, 195] on link "DESC Food Pantry Supplementation" at bounding box center [257, 196] width 62 height 6
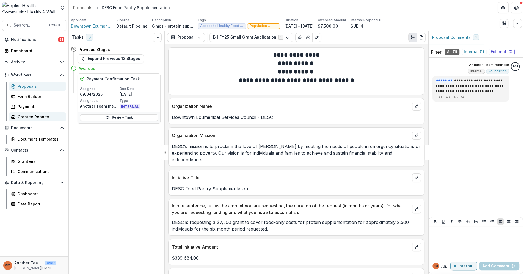
click at [21, 115] on div "Grantee Reports" at bounding box center [40, 117] width 44 height 6
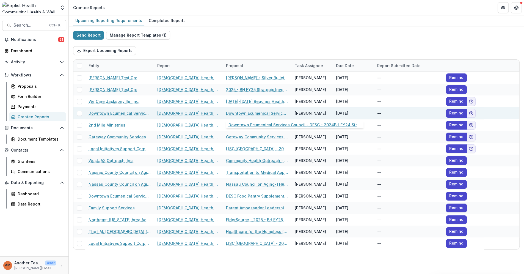
click at [243, 114] on link "Downtown Ecumenical Services Council - DESC - 2024BH FY24 Strategic Investment …" at bounding box center [257, 113] width 62 height 6
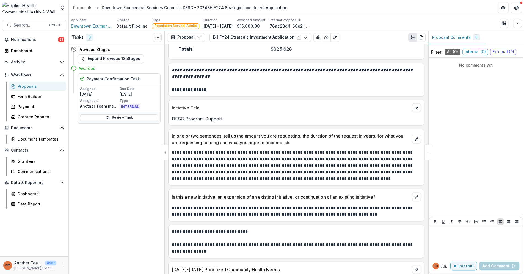
scroll to position [1039, 0]
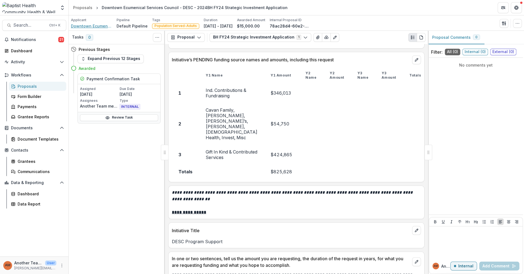
click at [97, 24] on span "Downtown Ecumenical Services Council - DESC" at bounding box center [91, 26] width 41 height 6
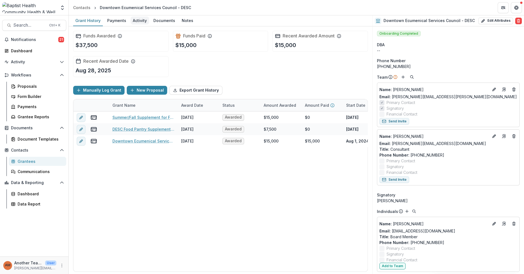
click at [137, 22] on div "Activity" at bounding box center [140, 21] width 18 height 8
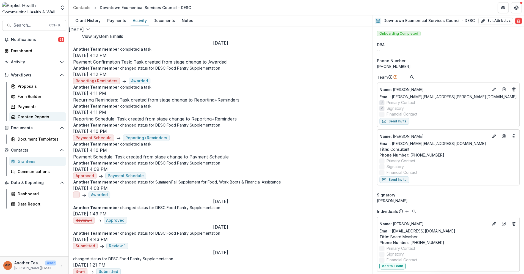
click at [31, 117] on div "Grantee Reports" at bounding box center [40, 117] width 44 height 6
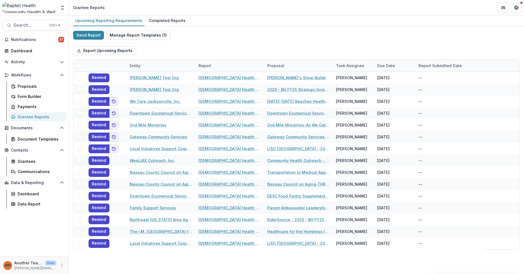
click at [133, 65] on div "Entity" at bounding box center [135, 66] width 17 height 6
click at [142, 89] on span "Sort Ascending" at bounding box center [152, 89] width 29 height 5
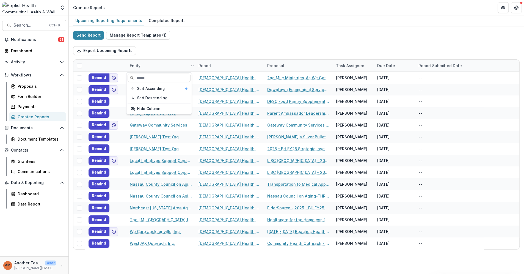
click at [183, 48] on div "Export Upcoming Reports" at bounding box center [296, 51] width 447 height 18
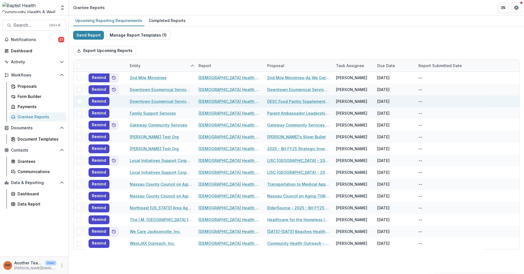
click at [277, 101] on link "DESC Food Pantry Supplementation" at bounding box center [298, 101] width 62 height 6
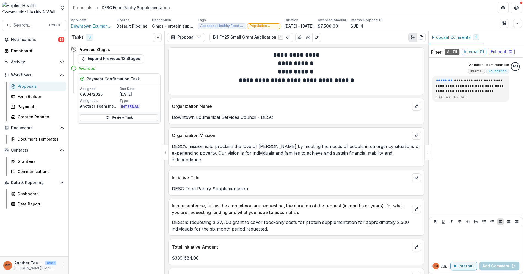
click at [21, 86] on div "Proposals" at bounding box center [40, 86] width 44 height 6
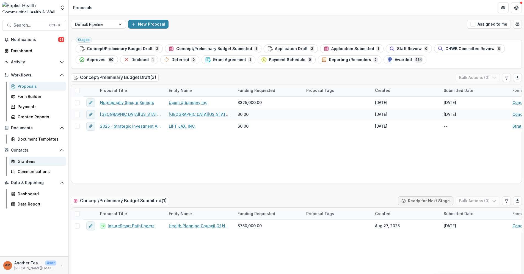
click at [24, 160] on div "Grantees" at bounding box center [40, 161] width 44 height 6
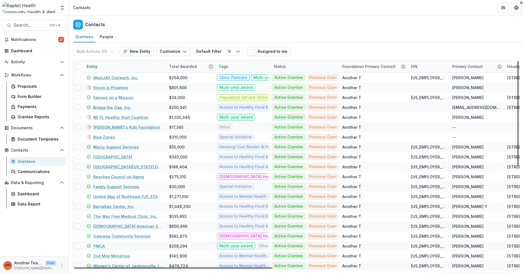
click at [96, 66] on div "Entity" at bounding box center [91, 67] width 17 height 6
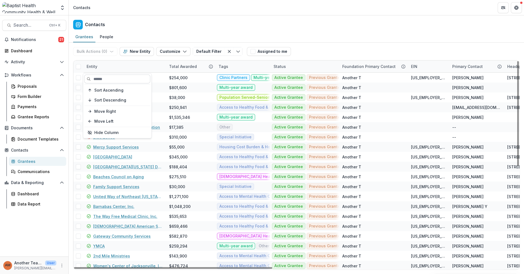
click at [94, 77] on input at bounding box center [117, 79] width 66 height 9
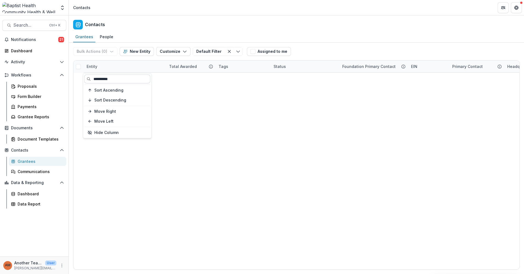
type input "**********"
click at [94, 67] on div "Bulk Actions ( 0 ) Send Email Create Proposals Create Tasks New Entity Customiz…" at bounding box center [296, 158] width 455 height 231
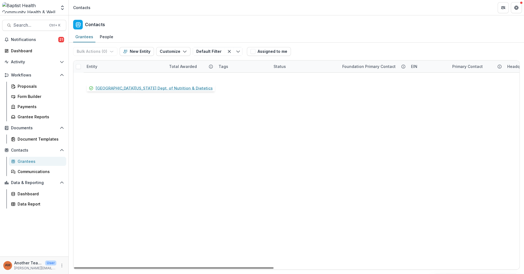
click at [150, 76] on link "[GEOGRAPHIC_DATA][US_STATE] Dept. of Nutrition & Dietetics" at bounding box center [127, 78] width 69 height 6
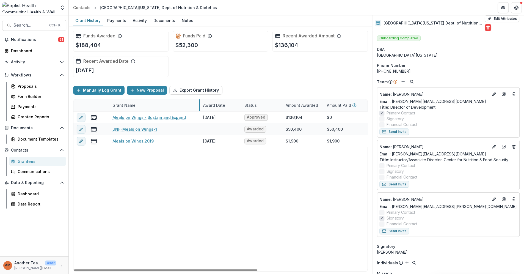
drag, startPoint x: 177, startPoint y: 106, endPoint x: 199, endPoint y: 107, distance: 22.1
click at [140, 129] on link "UNF-Meals on Wings-1" at bounding box center [134, 129] width 45 height 6
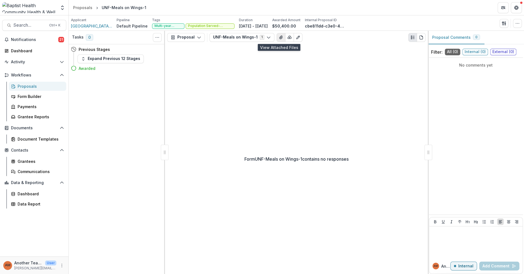
click at [279, 37] on icon "View Attached Files" at bounding box center [281, 37] width 4 height 4
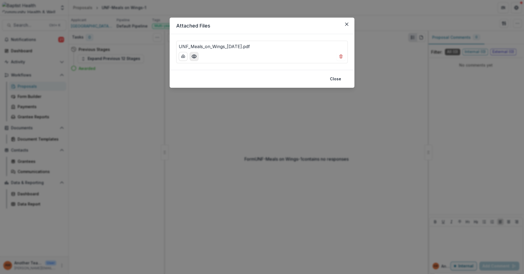
click at [194, 55] on icon "Preview UNF_Meals_on_Wings_09.01.2023.pdf" at bounding box center [194, 57] width 6 height 6
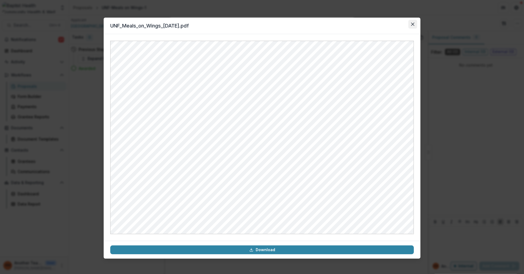
click at [412, 25] on icon "Close" at bounding box center [412, 24] width 3 height 3
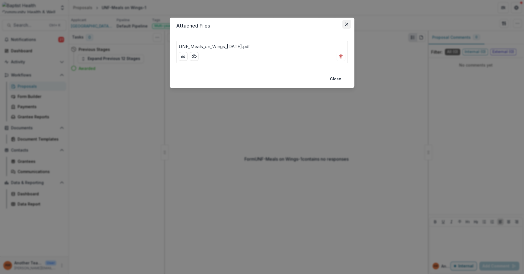
click at [348, 23] on icon "Close" at bounding box center [346, 24] width 3 height 3
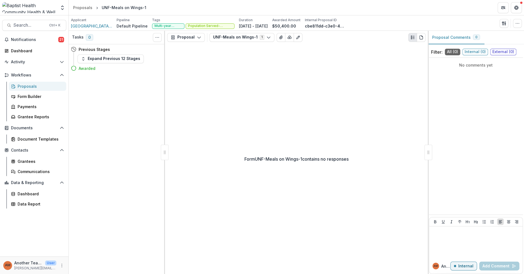
click at [24, 87] on div "Proposals" at bounding box center [40, 86] width 44 height 6
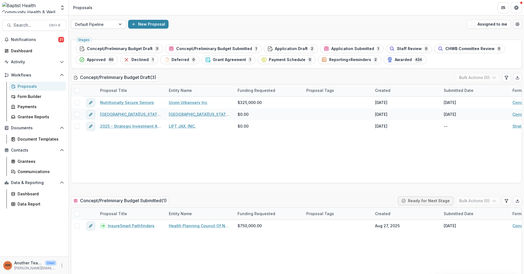
click at [34, 86] on div "Proposals" at bounding box center [40, 86] width 44 height 6
click at [294, 50] on span "Application Draft" at bounding box center [291, 48] width 33 height 5
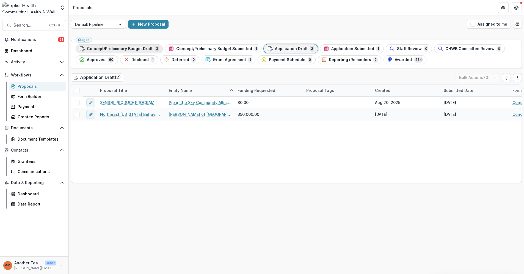
click at [129, 48] on span "Concept/Preliminary Budget Draft" at bounding box center [120, 48] width 66 height 5
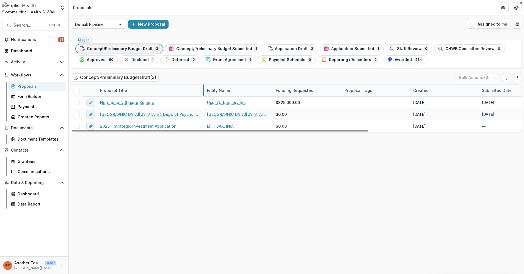
drag, startPoint x: 165, startPoint y: 90, endPoint x: 203, endPoint y: 91, distance: 38.2
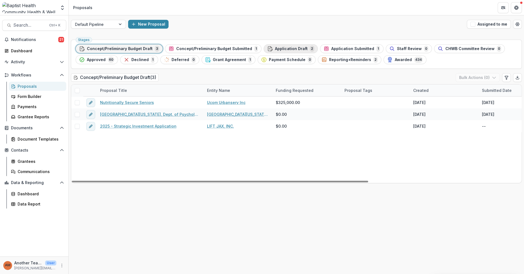
click at [288, 50] on span "Application Draft" at bounding box center [291, 48] width 33 height 5
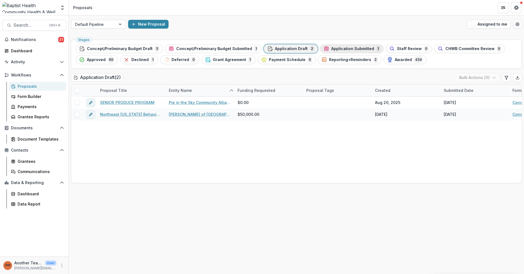
click at [344, 48] on span "Application Submitted" at bounding box center [352, 48] width 43 height 5
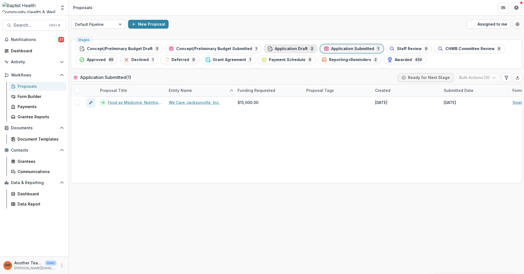
click at [278, 48] on span "Application Draft" at bounding box center [291, 48] width 33 height 5
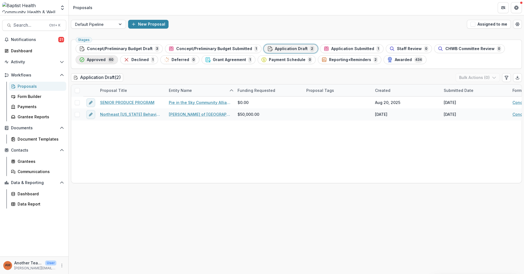
click at [94, 60] on span "Approved" at bounding box center [96, 59] width 19 height 5
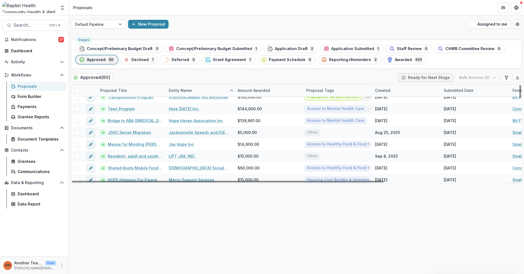
scroll to position [275, 0]
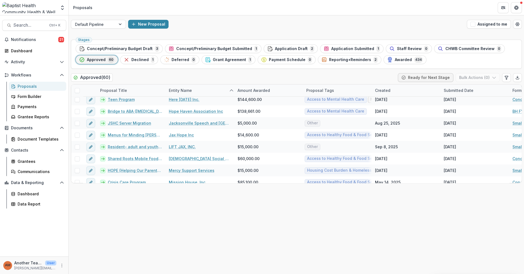
click at [97, 60] on span "Approved" at bounding box center [96, 59] width 19 height 5
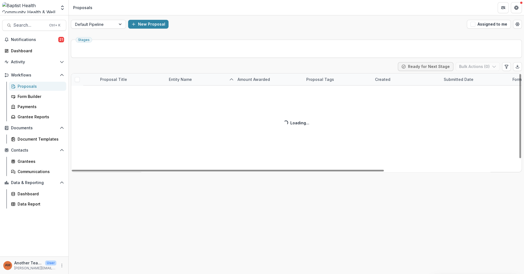
scroll to position [12, 0]
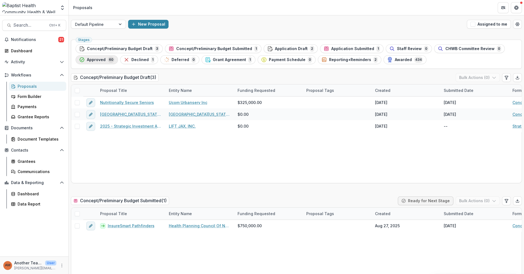
click at [98, 59] on span "Approved" at bounding box center [96, 59] width 19 height 5
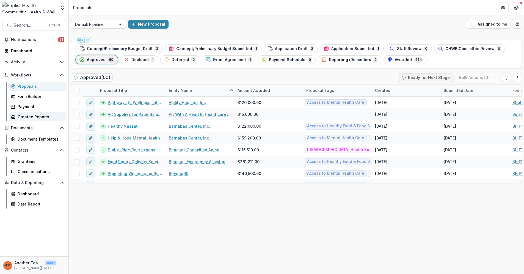
click at [28, 116] on div "Grantee Reports" at bounding box center [40, 117] width 44 height 6
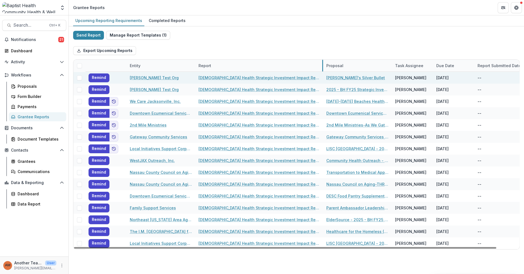
drag, startPoint x: 264, startPoint y: 65, endPoint x: 323, endPoint y: 72, distance: 59.5
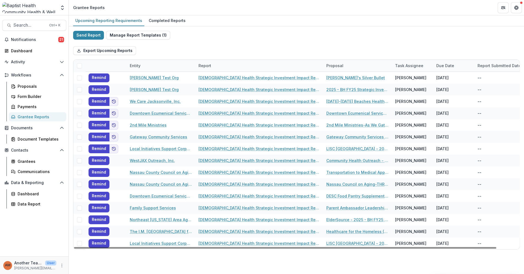
click at [446, 63] on div "Due Date" at bounding box center [445, 66] width 24 height 6
drag, startPoint x: 451, startPoint y: 88, endPoint x: 452, endPoint y: 85, distance: 3.8
click at [451, 88] on span "Sort Ascending" at bounding box center [458, 89] width 29 height 5
click at [461, 89] on span "Sort Ascending" at bounding box center [458, 89] width 29 height 5
click at [455, 89] on span "Sort Ascending" at bounding box center [458, 89] width 29 height 5
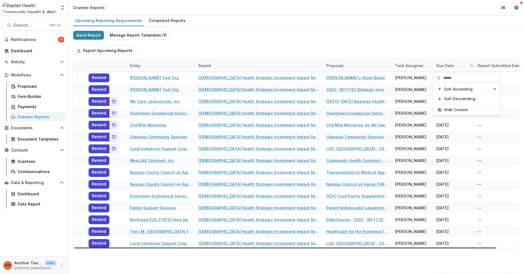
click at [446, 41] on div "Send Report Manage Report Templates ( 1 ) Export Upcoming Reports Entity Report…" at bounding box center [296, 140] width 447 height 219
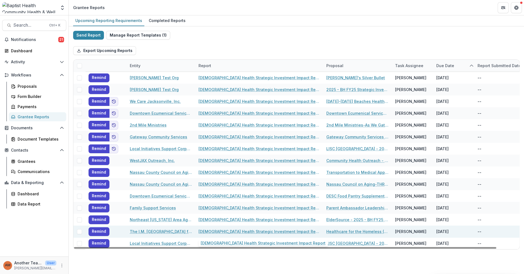
click at [226, 231] on link "[DEMOGRAPHIC_DATA] Health Strategic Investment Impact Report" at bounding box center [259, 232] width 121 height 6
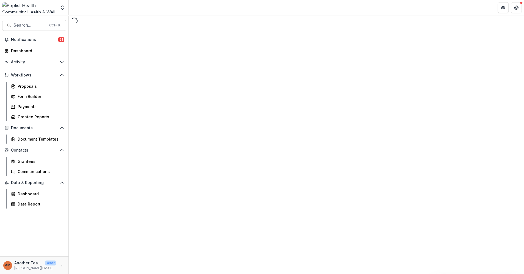
select select "********"
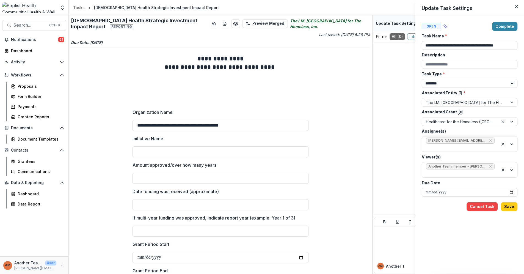
click at [229, 23] on div "**********" at bounding box center [262, 137] width 524 height 274
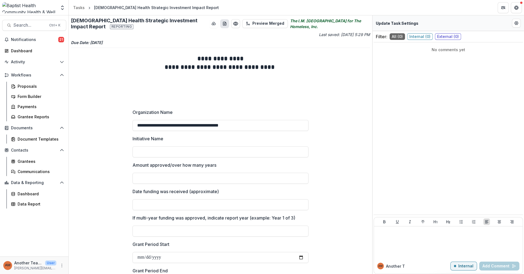
click at [223, 24] on icon "download-word-button" at bounding box center [225, 23] width 4 height 4
click at [233, 23] on icon "Preview ce1e3a07-6a36-431b-81b5-9e21bc607ce0.pdf" at bounding box center [236, 24] width 6 height 6
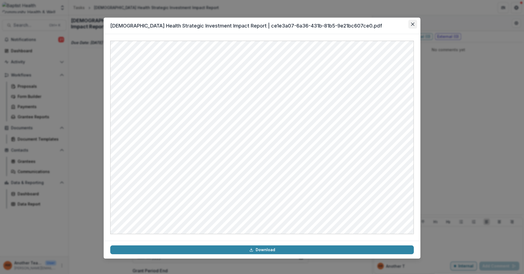
click at [411, 25] on button "Close" at bounding box center [412, 24] width 9 height 9
